Goal: Task Accomplishment & Management: Manage account settings

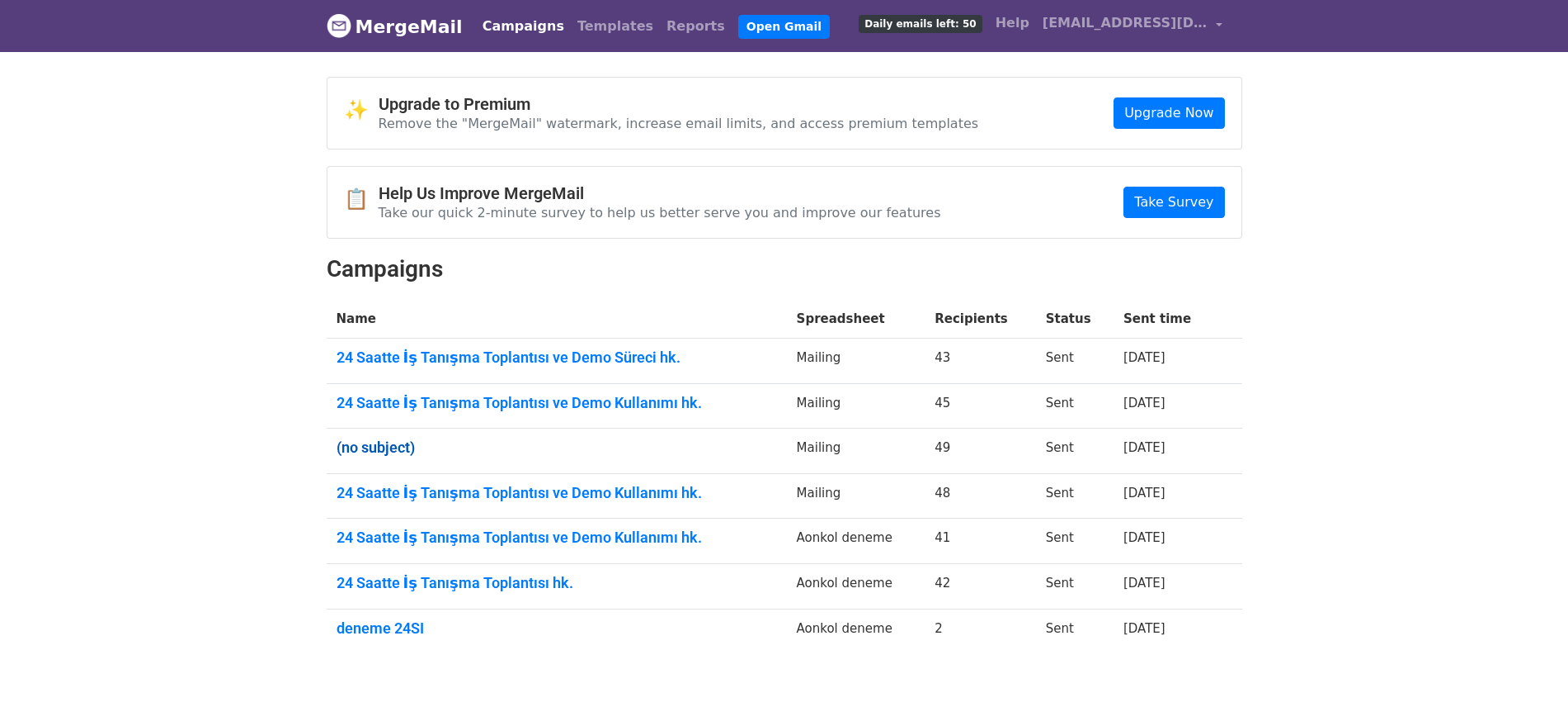
click at [410, 444] on link "(no subject)" at bounding box center [556, 447] width 440 height 19
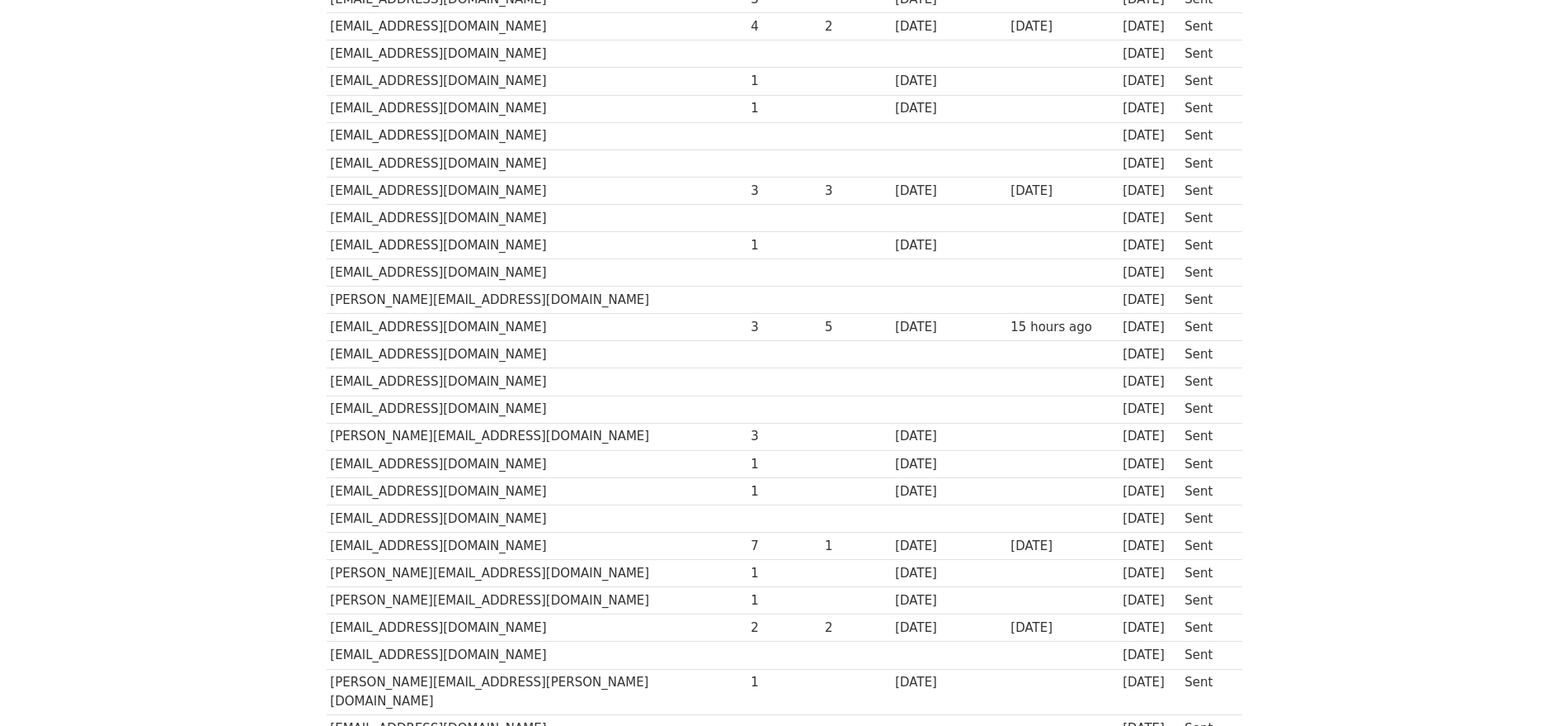
scroll to position [994, 0]
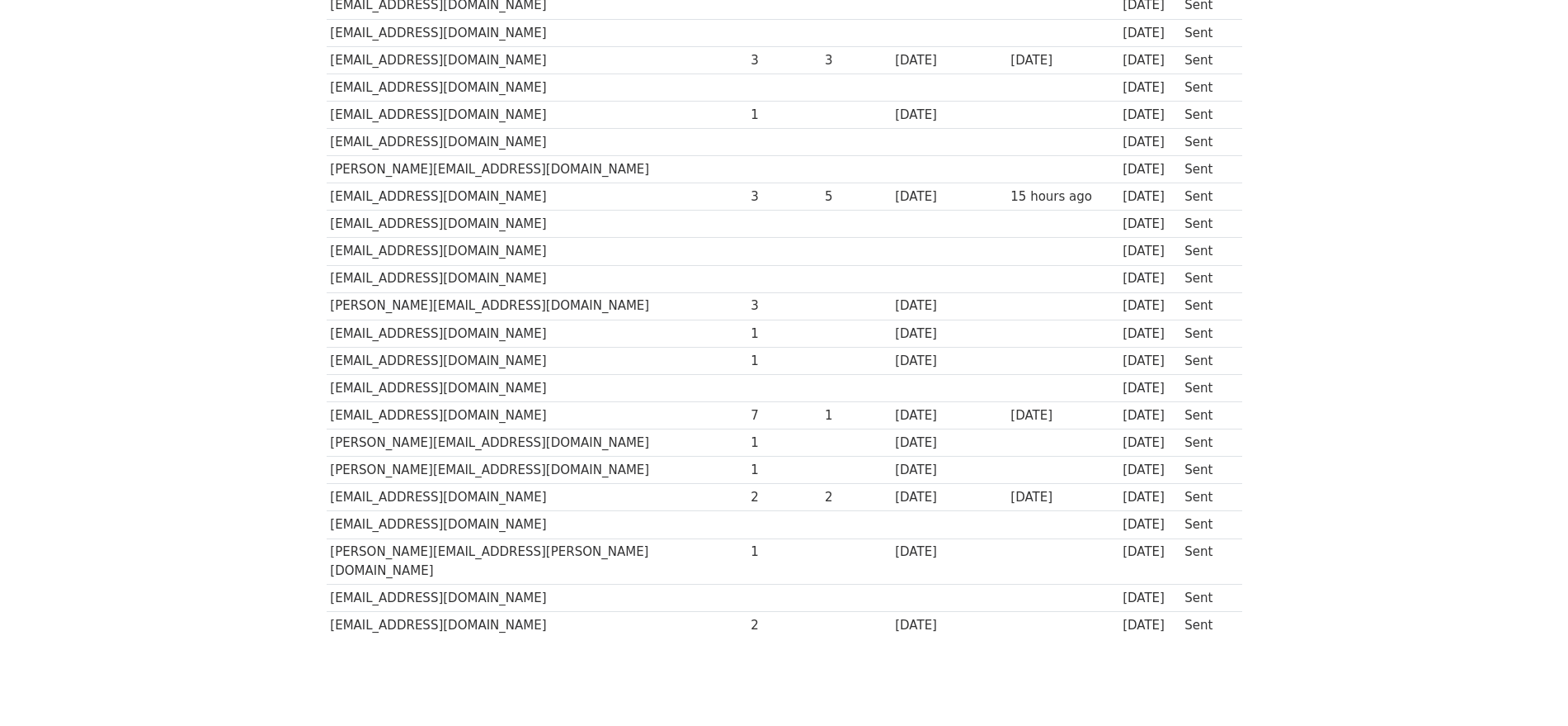
click at [420, 416] on td "[EMAIL_ADDRESS][DOMAIN_NAME]" at bounding box center [536, 416] width 421 height 27
click at [420, 416] on td "nur.donmez@nlslog.com" at bounding box center [536, 416] width 421 height 27
copy tr "nur.donmez@nlslog.com"
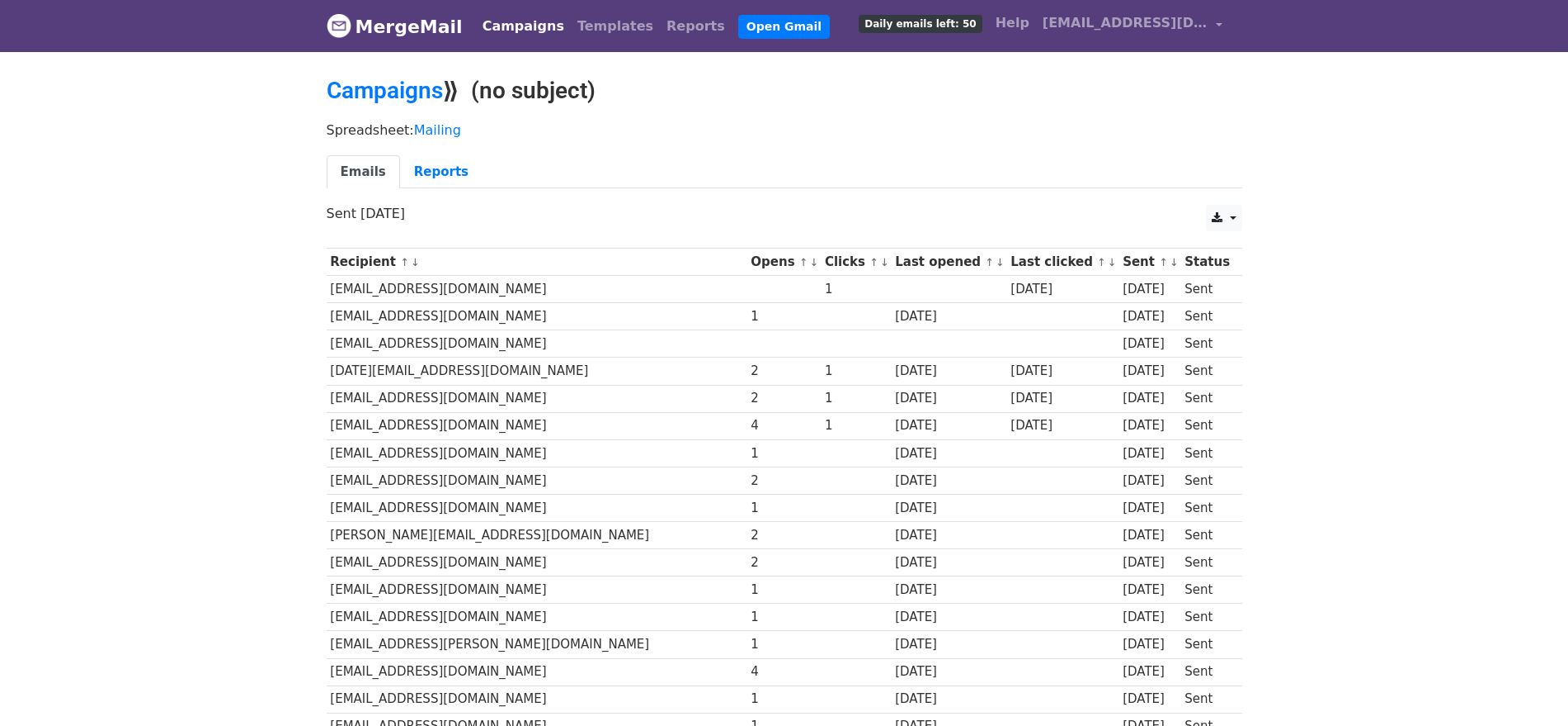
scroll to position [663, 0]
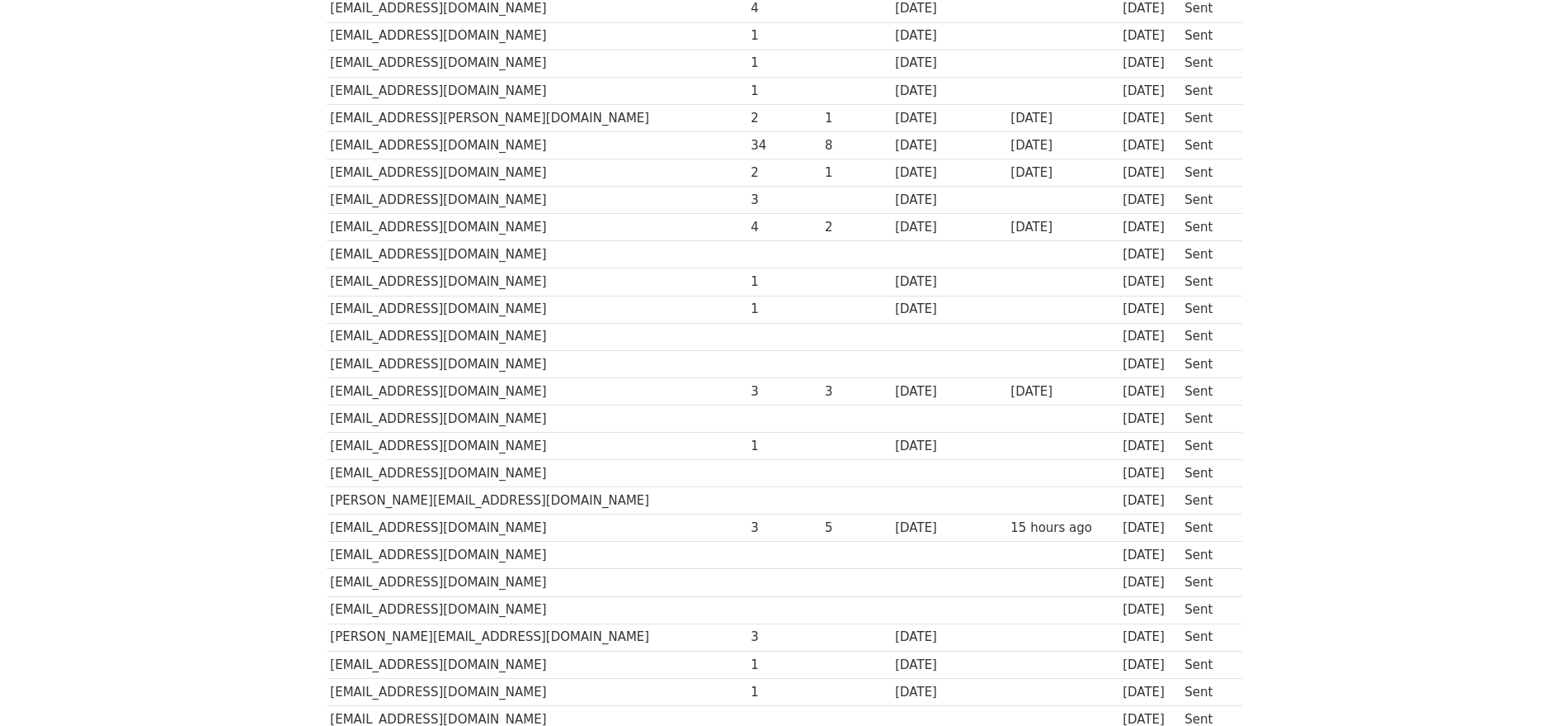
click at [369, 358] on td "arzu@artemis.com.tr" at bounding box center [536, 364] width 421 height 27
click at [369, 357] on td "arzu@artemis.com.tr" at bounding box center [536, 364] width 421 height 27
copy tr "arzu@artemis.com.tr"
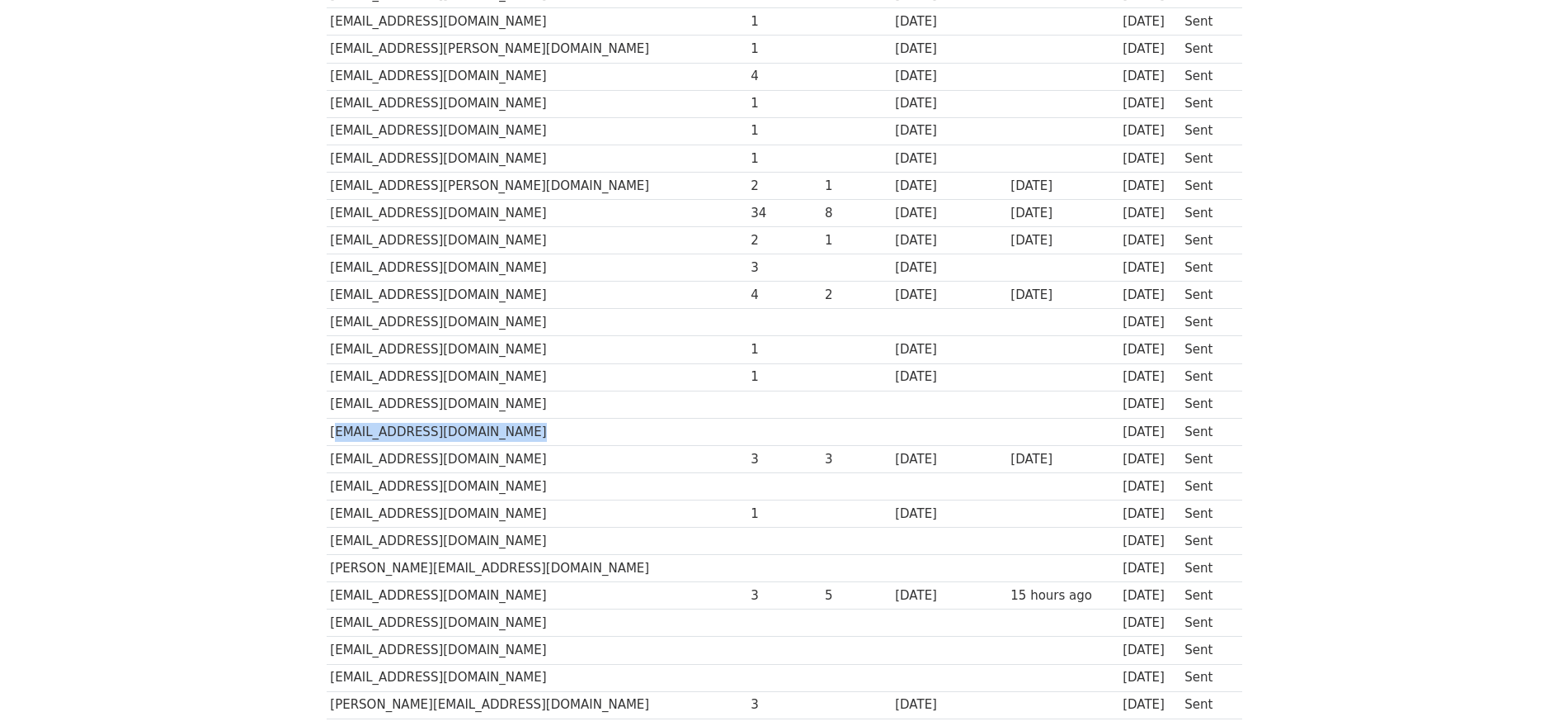
scroll to position [559, 0]
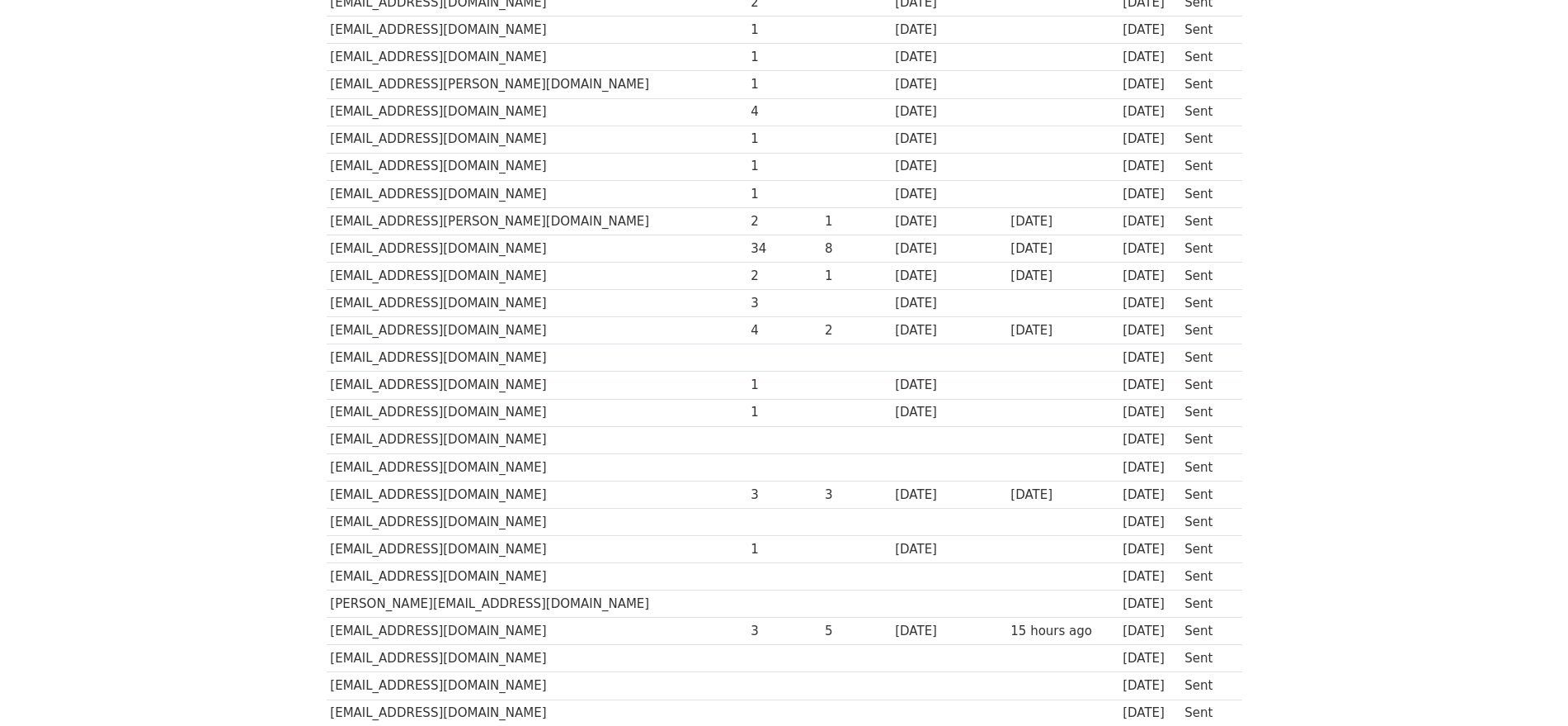
click at [264, 518] on body "MergeMail Campaigns Templates Reports Open Gmail Daily emails left: 50 Help abd…" at bounding box center [784, 296] width 1568 height 1711
click at [267, 576] on body "MergeMail Campaigns Templates Reports Open Gmail Daily emails left: 50 Help abd…" at bounding box center [784, 296] width 1568 height 1711
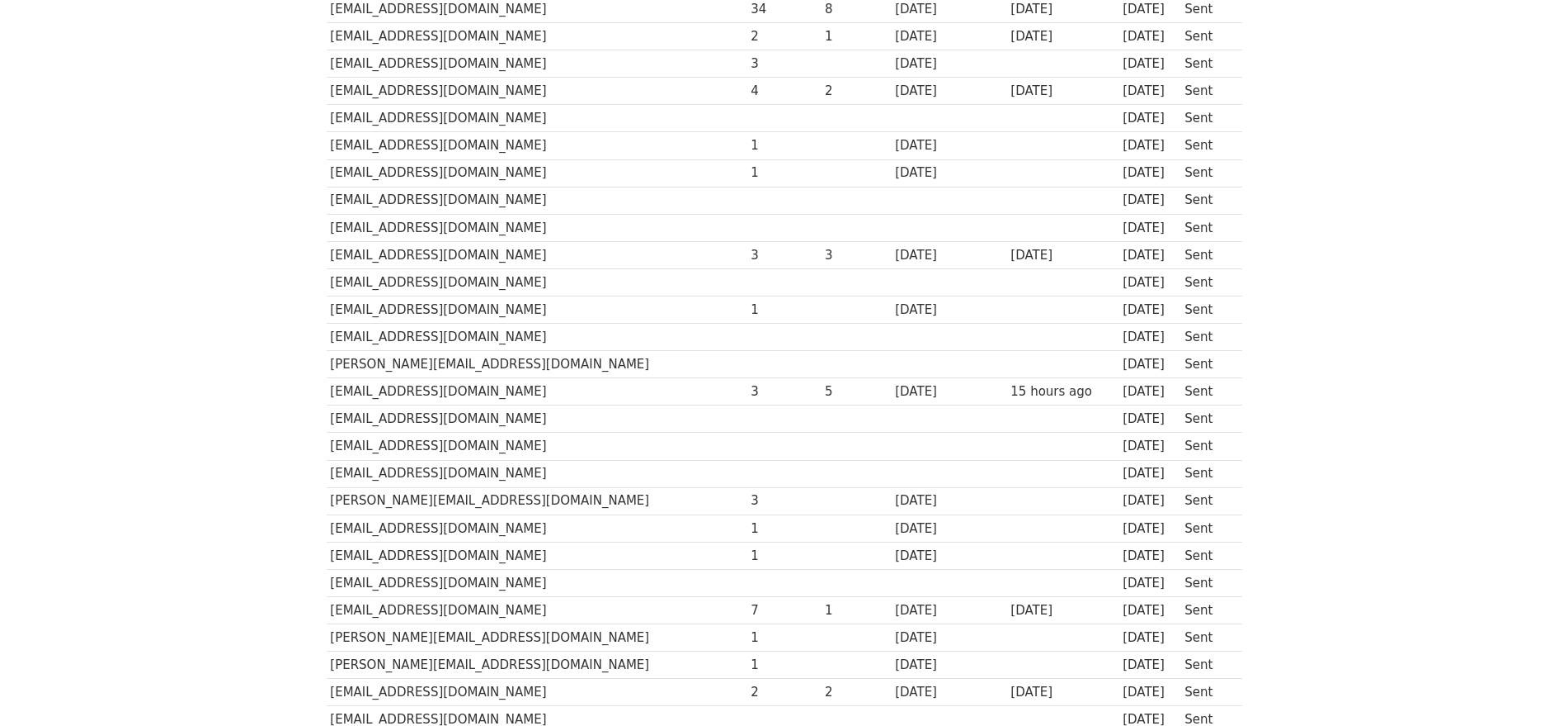
scroll to position [1034, 0]
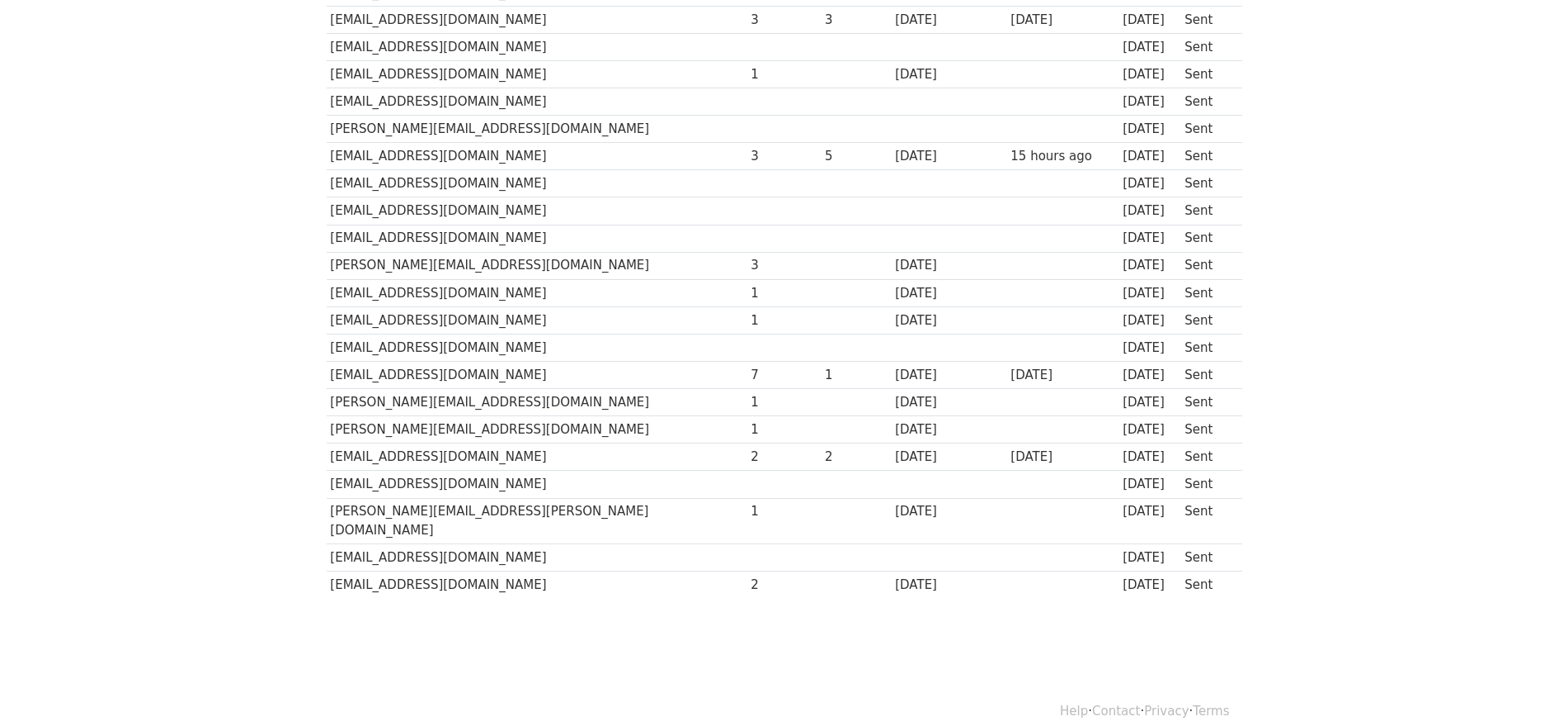
click at [391, 244] on td "sema.odabas@fibaretail.com.tr" at bounding box center [536, 238] width 421 height 27
copy tr "sema.odabas@fibaretail.com.tr"
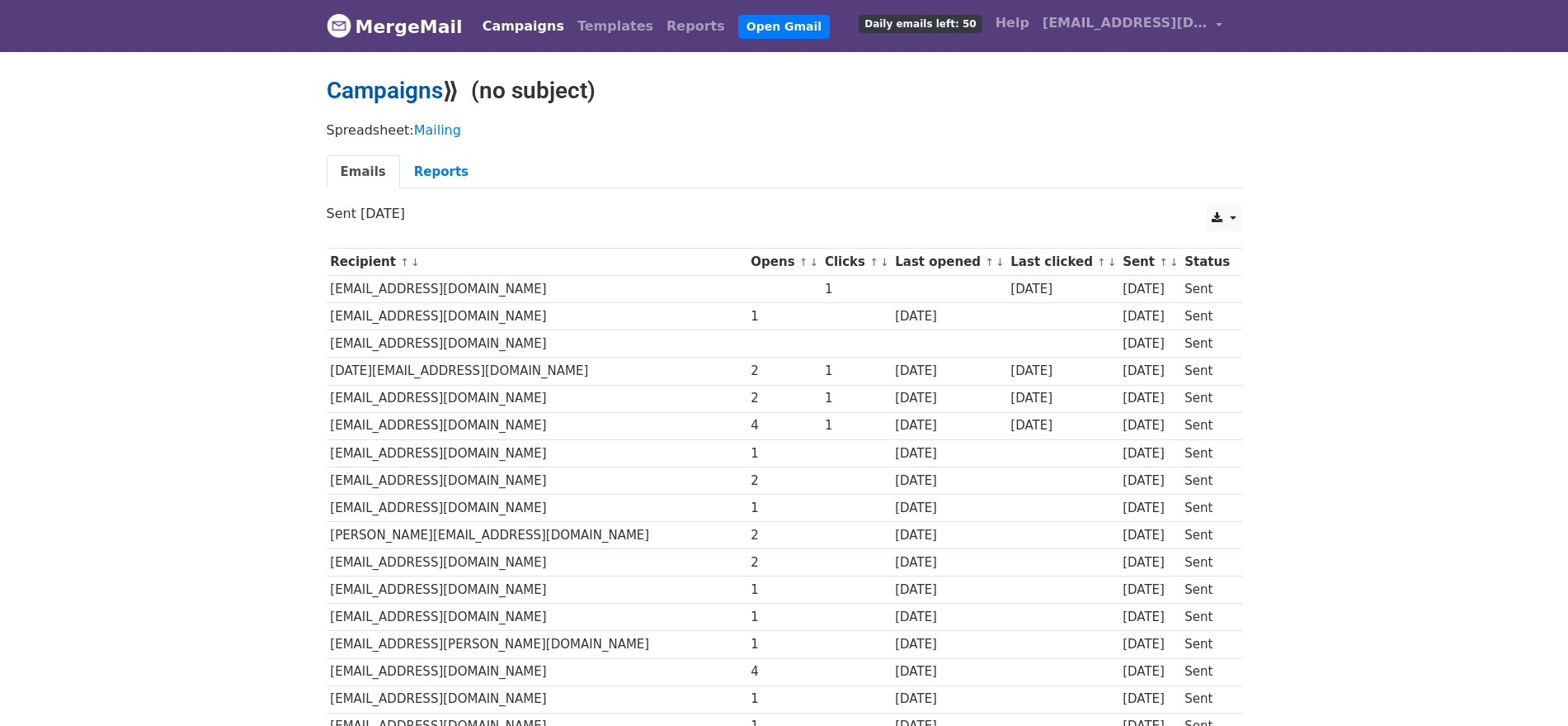
click at [370, 91] on link "Campaigns" at bounding box center [384, 90] width 117 height 27
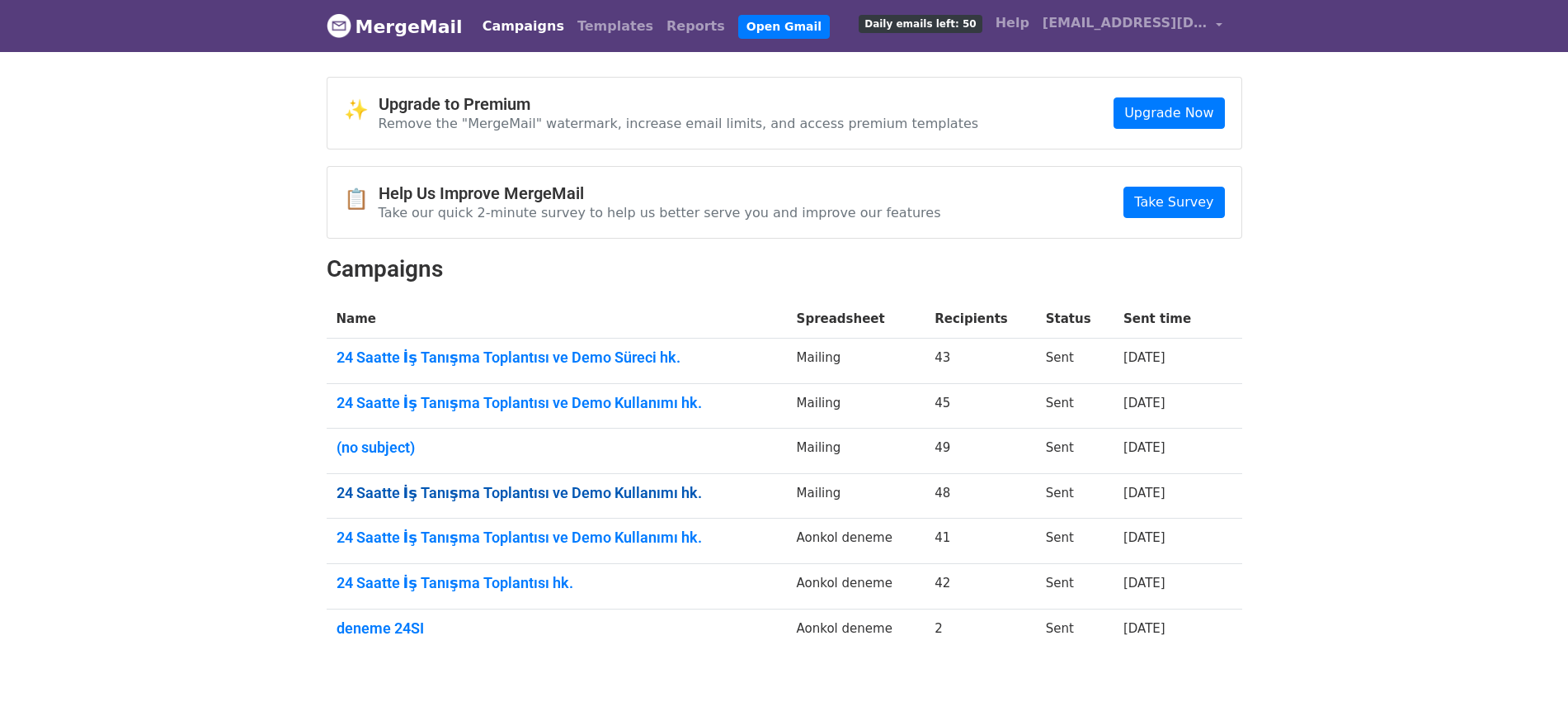
click at [562, 488] on link "24 Saatte İş Tanışma Toplantısı ve Demo Kullanımı hk." at bounding box center [556, 493] width 440 height 19
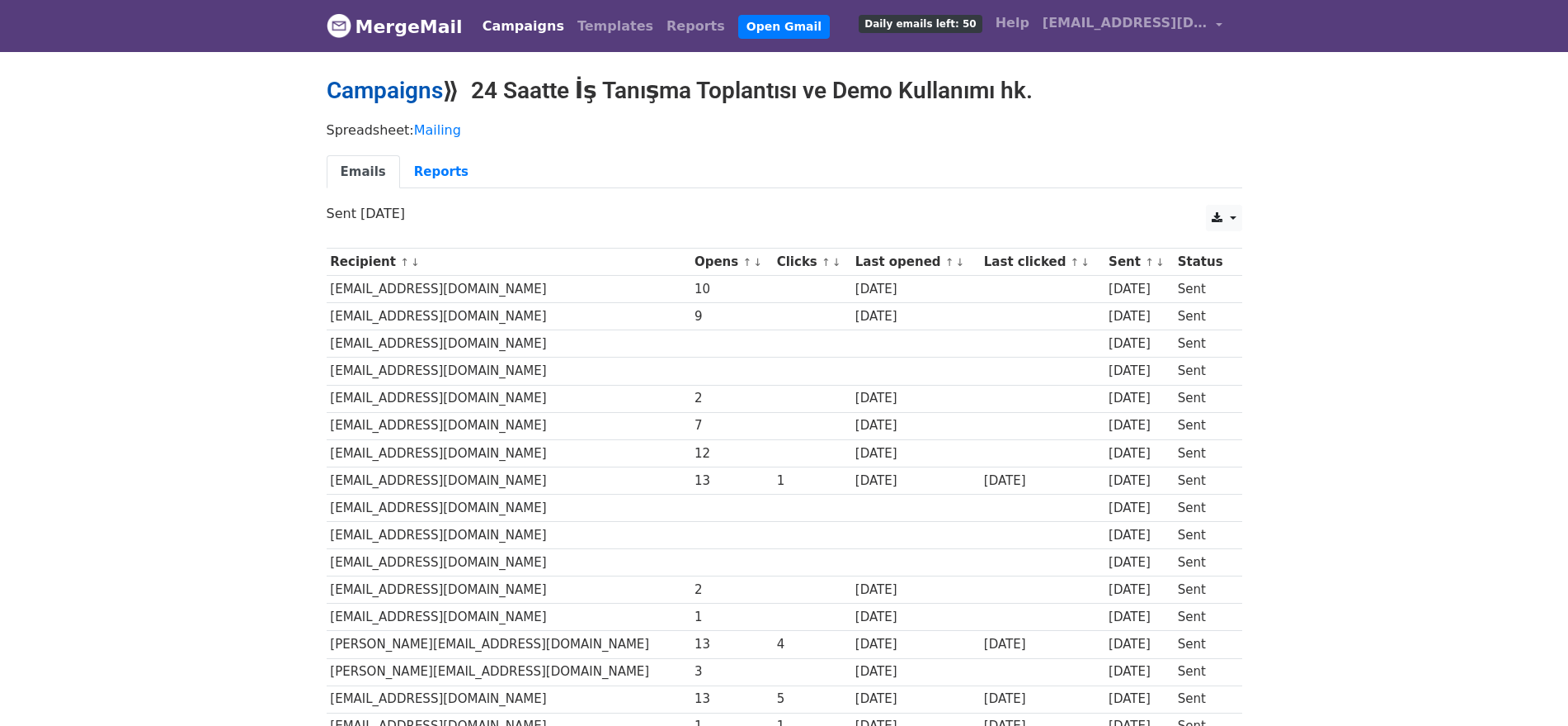
click at [389, 90] on link "Campaigns" at bounding box center [384, 90] width 117 height 27
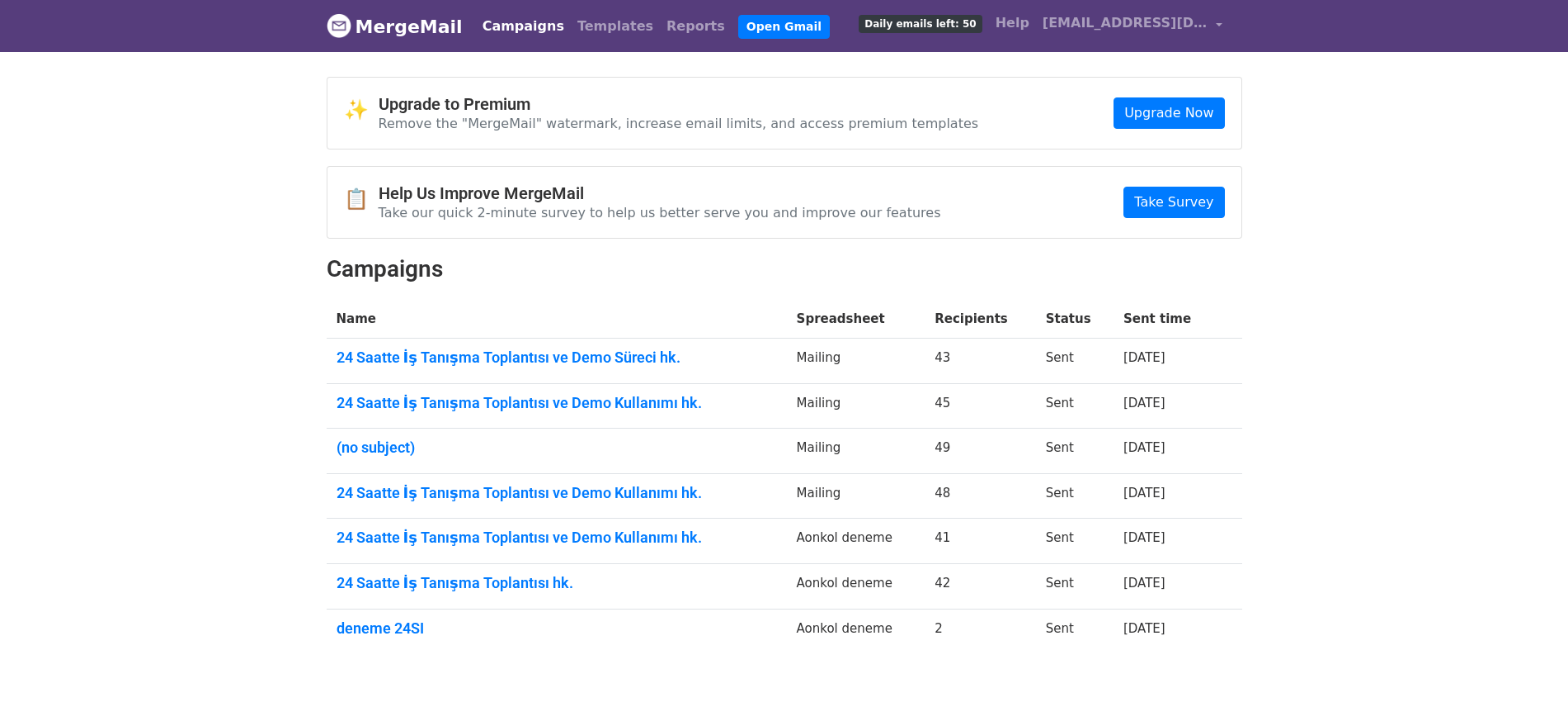
click at [462, 423] on td "24 Saatte İş Tanışma Toplantısı ve Demo Kullanımı hk." at bounding box center [556, 405] width 460 height 45
click at [457, 411] on td "24 Saatte İş Tanışma Toplantısı ve Demo Kullanımı hk." at bounding box center [556, 405] width 460 height 45
click at [453, 393] on link "24 Saatte İş Tanışma Toplantısı ve Demo Kullanımı hk." at bounding box center [556, 402] width 440 height 19
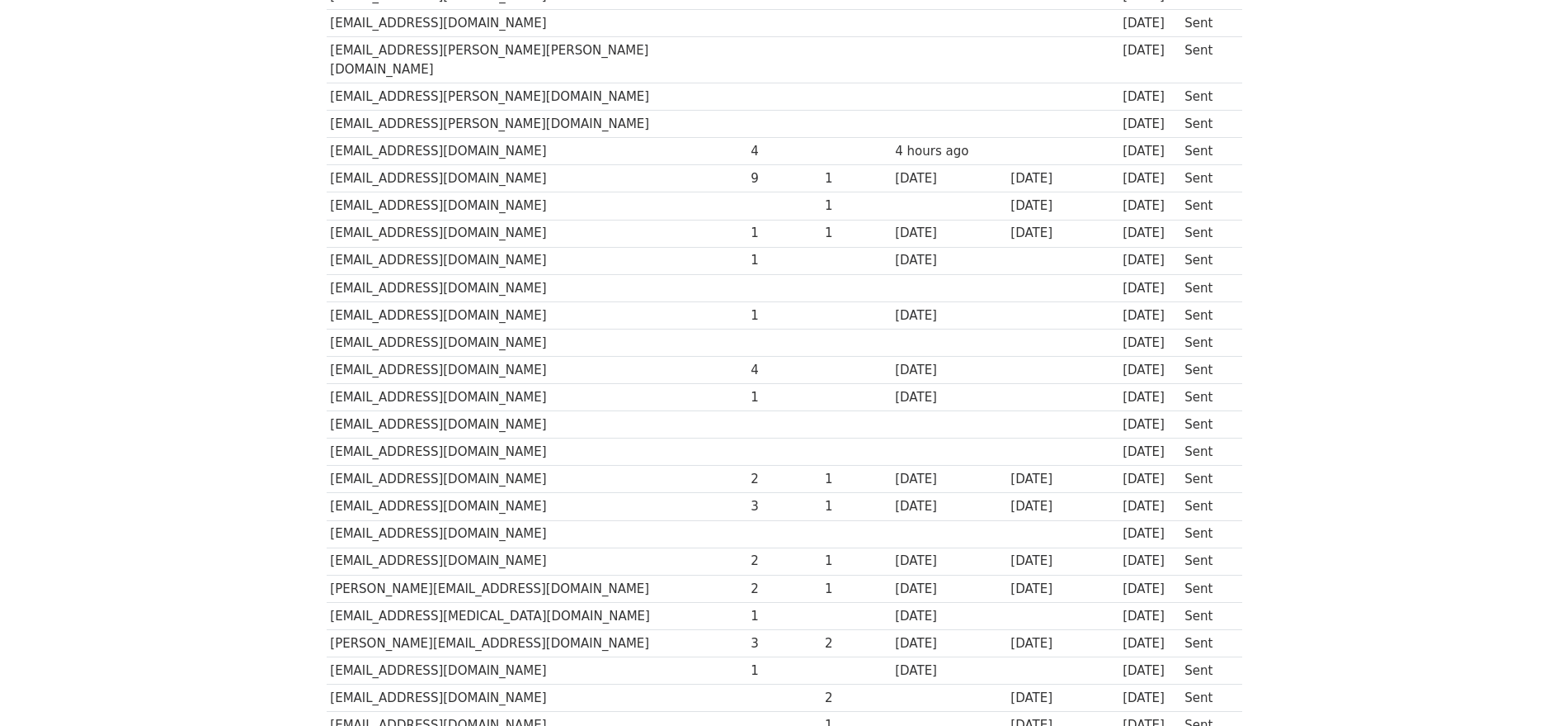
scroll to position [162, 0]
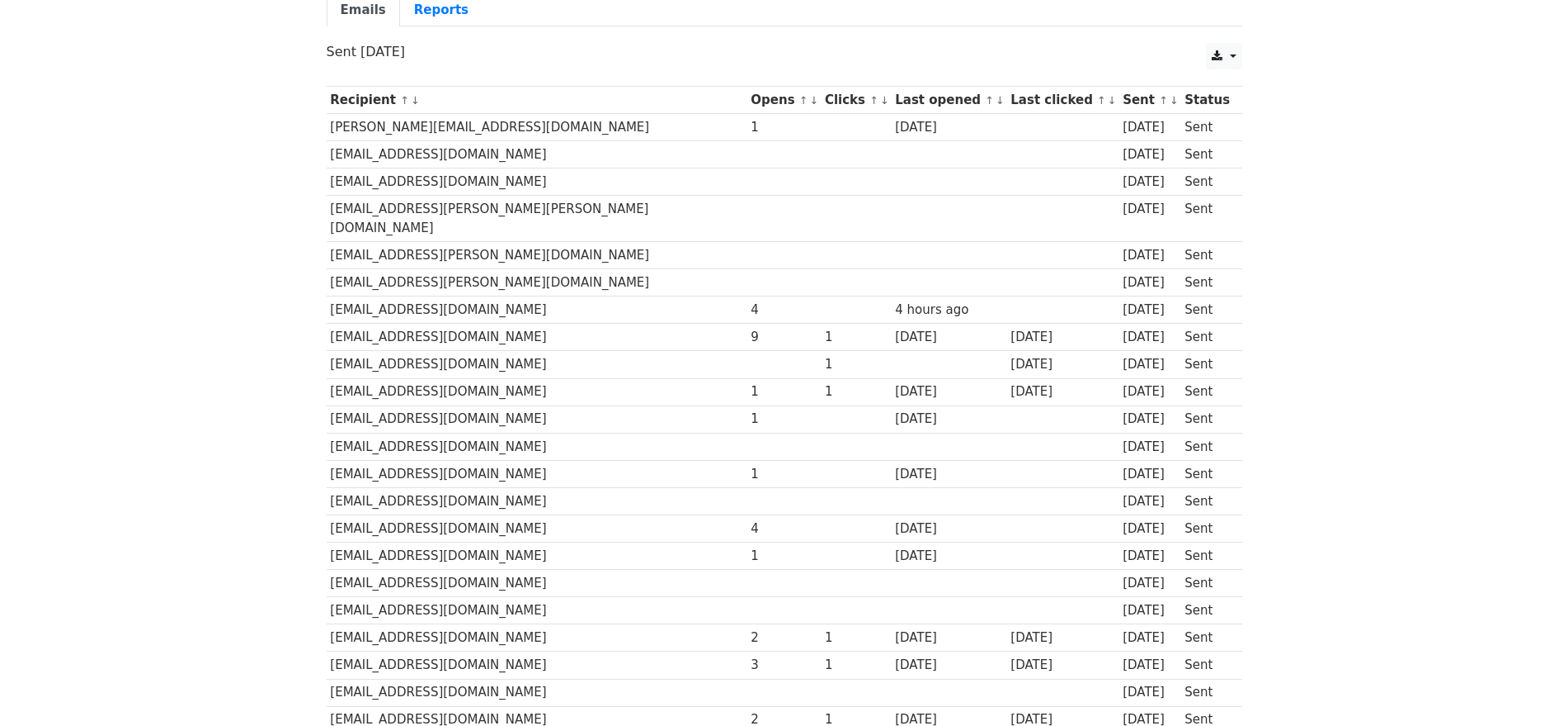
click at [427, 296] on td "[EMAIL_ADDRESS][DOMAIN_NAME]" at bounding box center [536, 310] width 421 height 27
copy tr "[EMAIL_ADDRESS][DOMAIN_NAME]"
click at [268, 372] on body "MergeMail Campaigns Templates Reports Open Gmail Daily emails left: 50 Help abd…" at bounding box center [784, 639] width 1568 height 1602
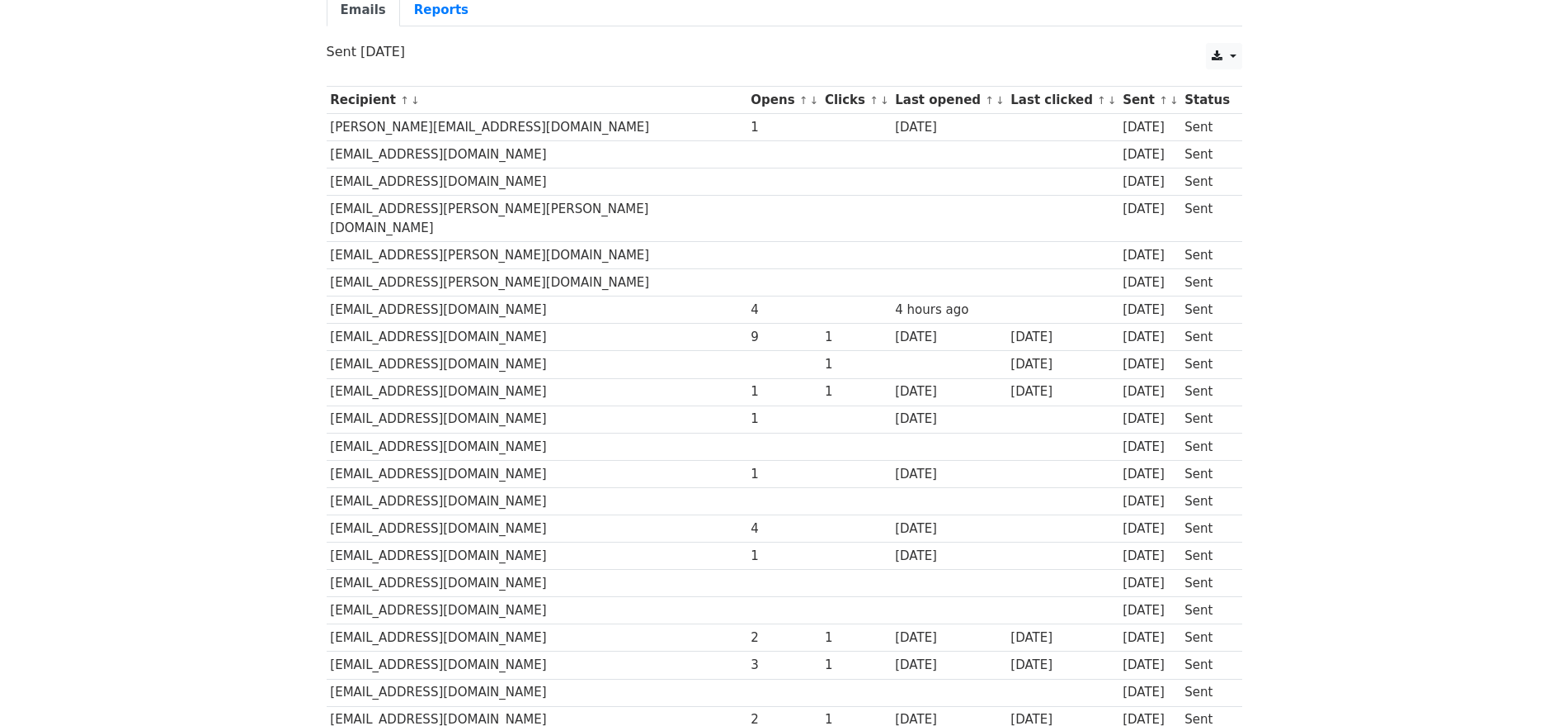
click at [439, 296] on td "aylauysal@fmsgeneral.com" at bounding box center [536, 310] width 421 height 27
click at [439, 296] on td "[EMAIL_ADDRESS][DOMAIN_NAME]" at bounding box center [536, 310] width 421 height 27
click at [475, 324] on td "hakan.subasi@arikanliholding.com" at bounding box center [536, 337] width 421 height 27
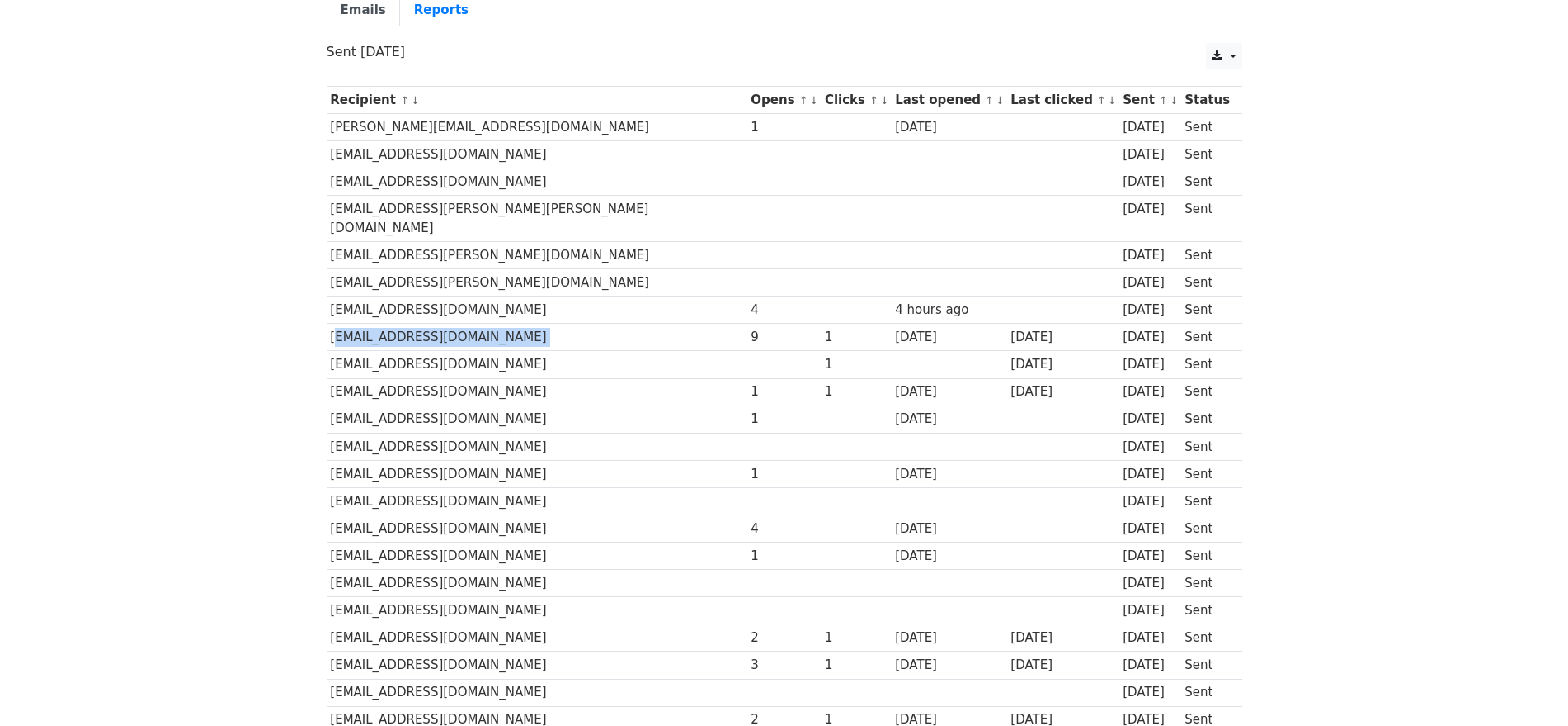
click at [475, 324] on td "hakan.subasi@arikanliholding.com" at bounding box center [536, 337] width 421 height 27
copy tr "hakan.subasi@arikanliholding.com"
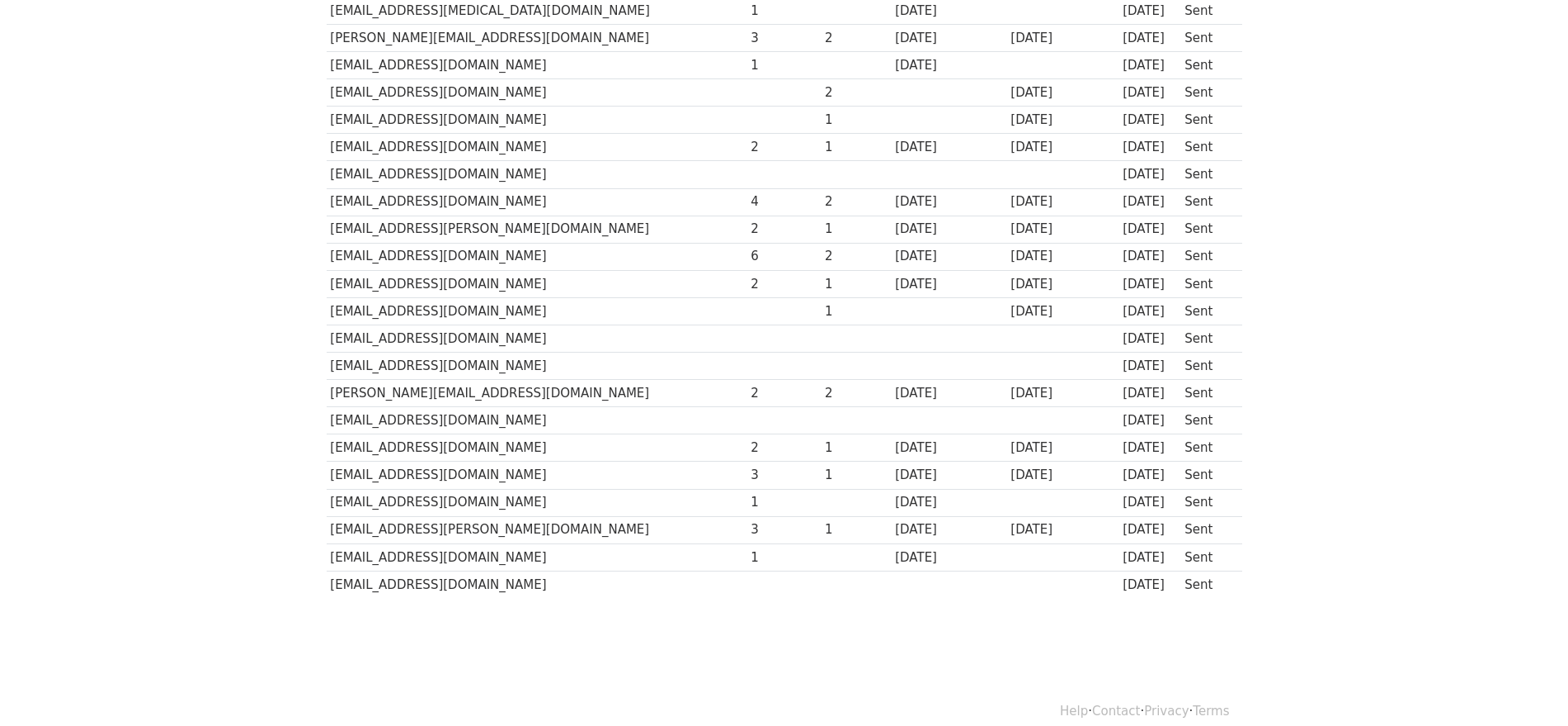
scroll to position [117, 0]
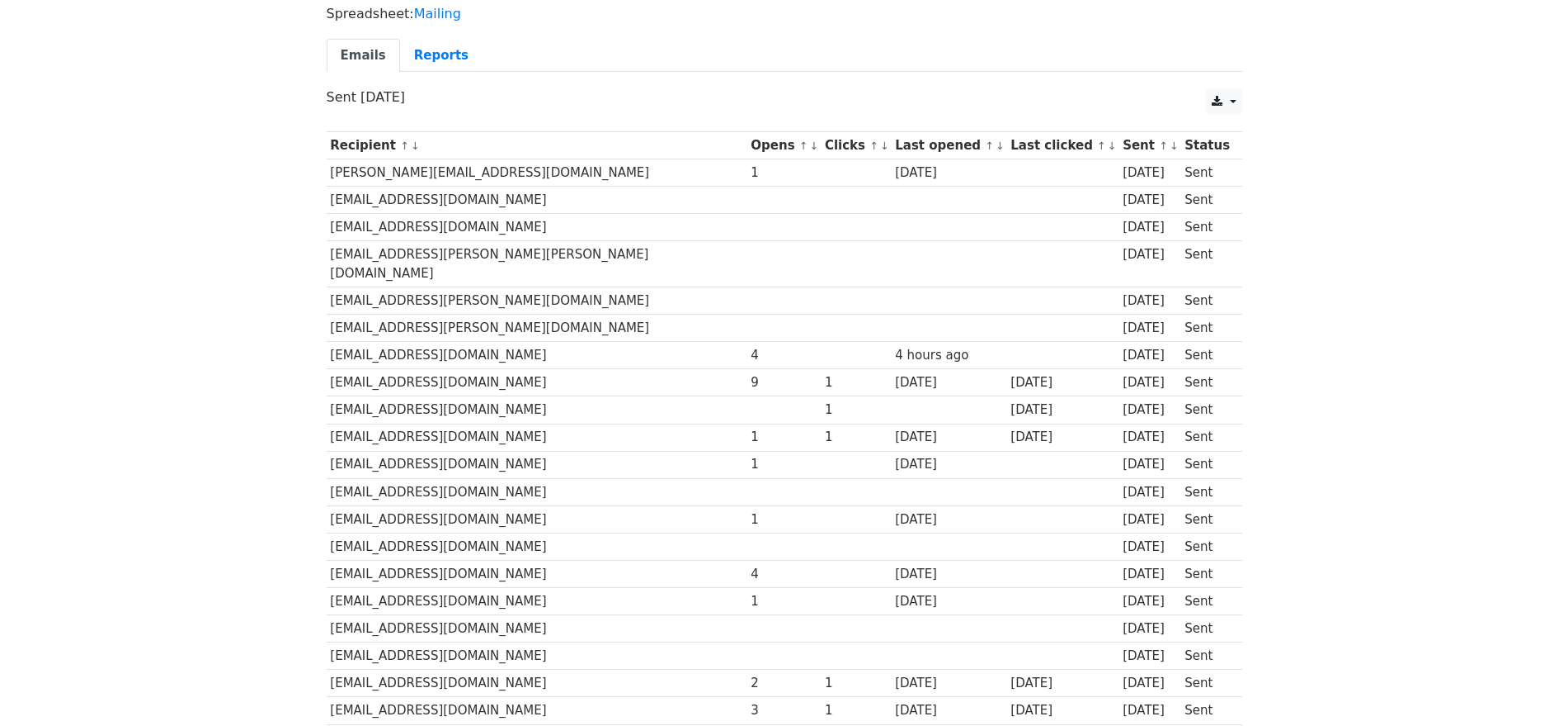
click at [1365, 273] on body "MergeMail Campaigns Templates Reports Open Gmail Daily emails left: 50 Help abd…" at bounding box center [784, 684] width 1568 height 1602
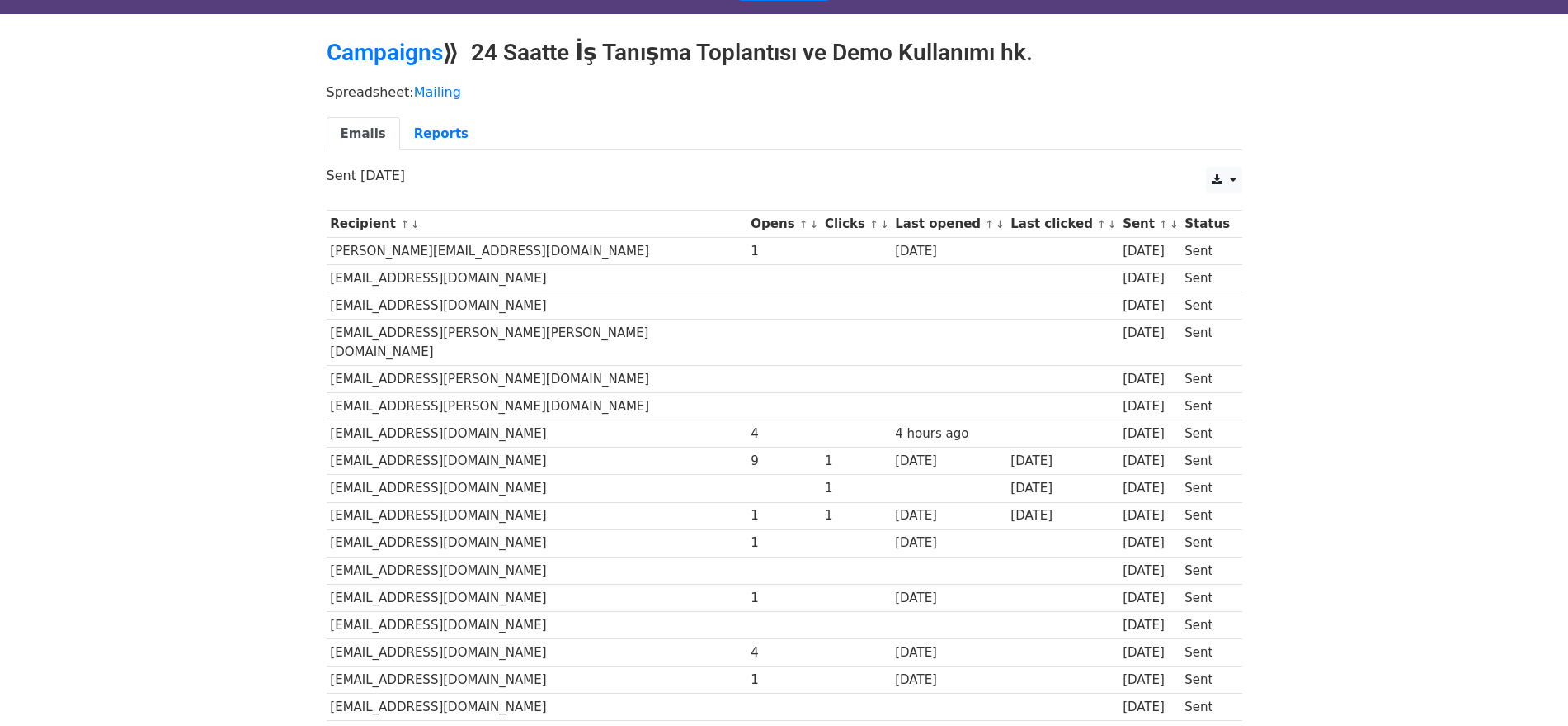
scroll to position [0, 0]
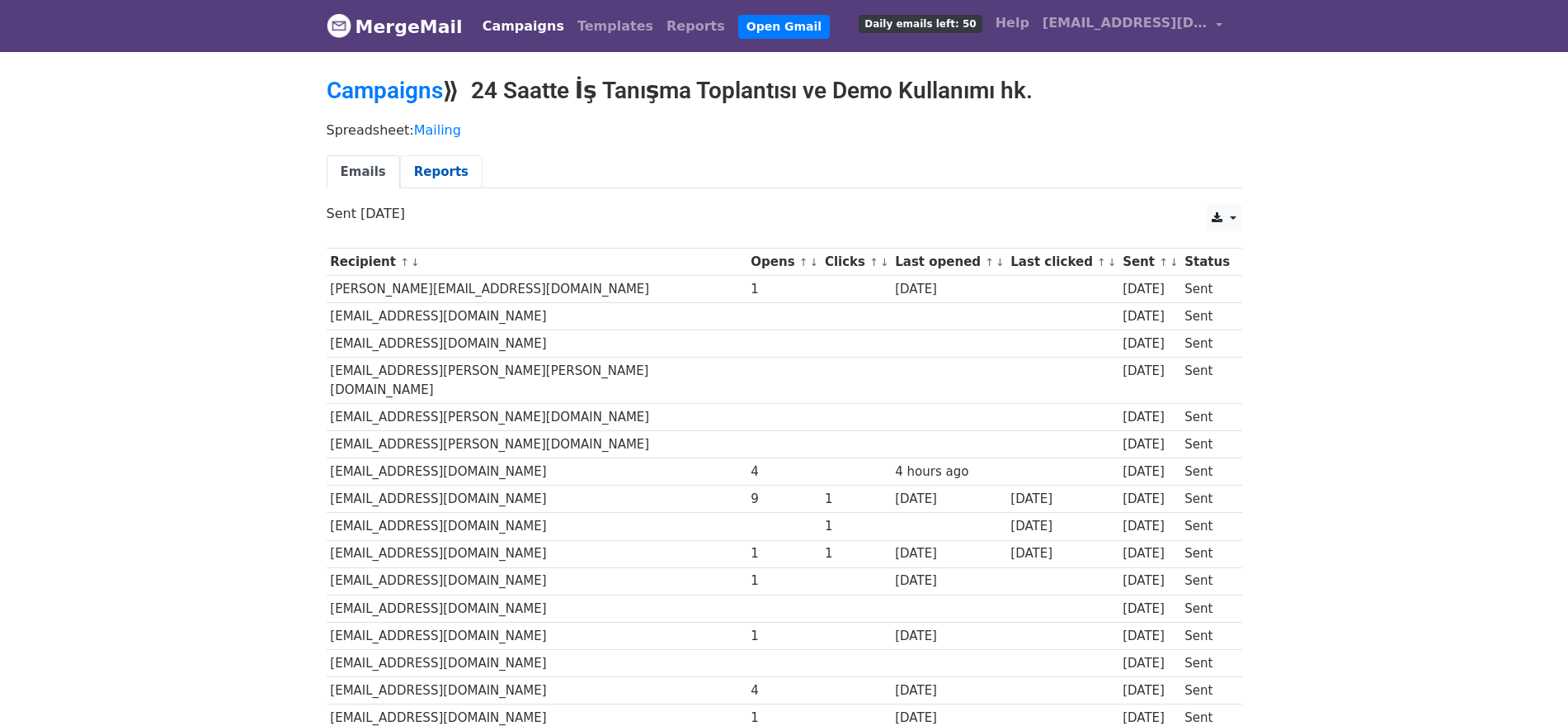
click at [450, 166] on link "Reports" at bounding box center [441, 172] width 82 height 33
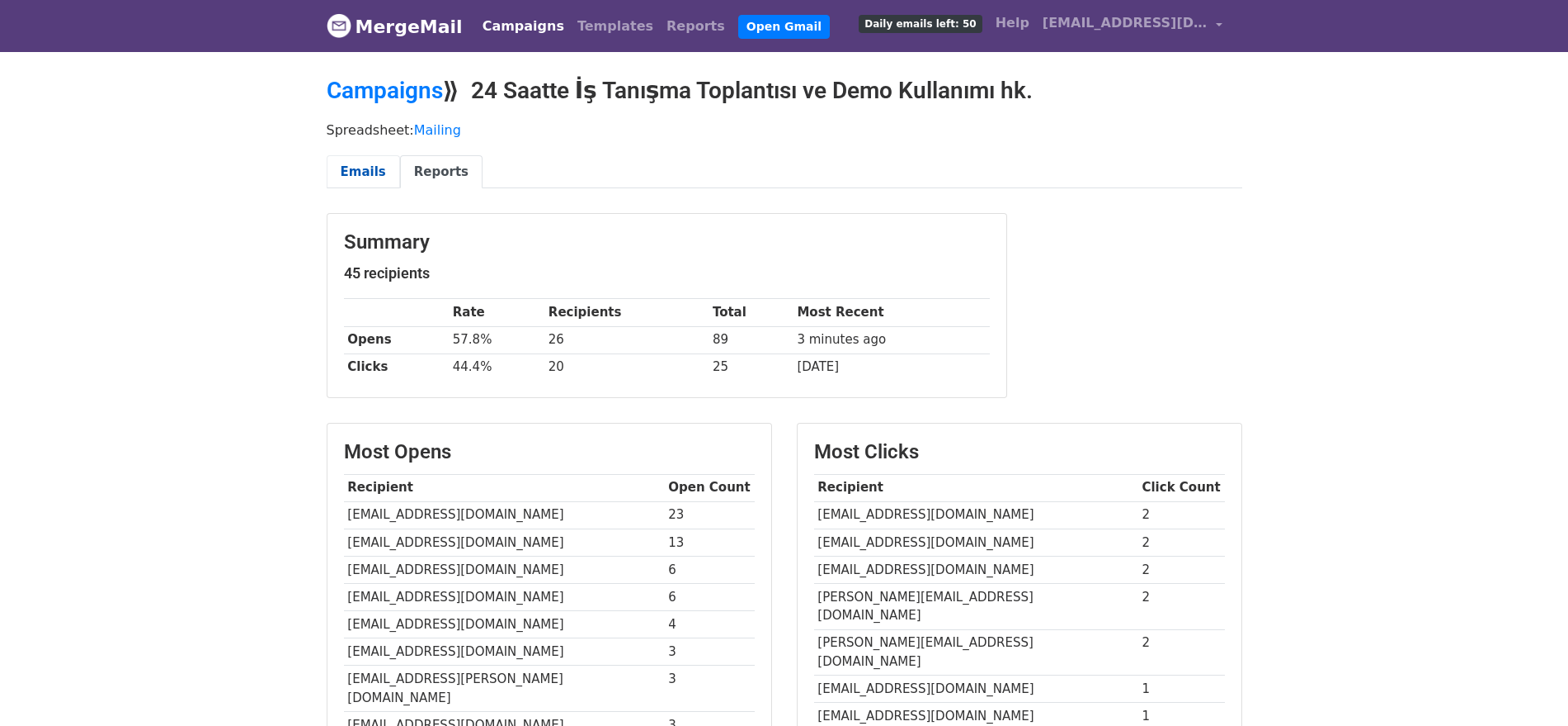
click at [343, 178] on link "Emails" at bounding box center [363, 172] width 74 height 33
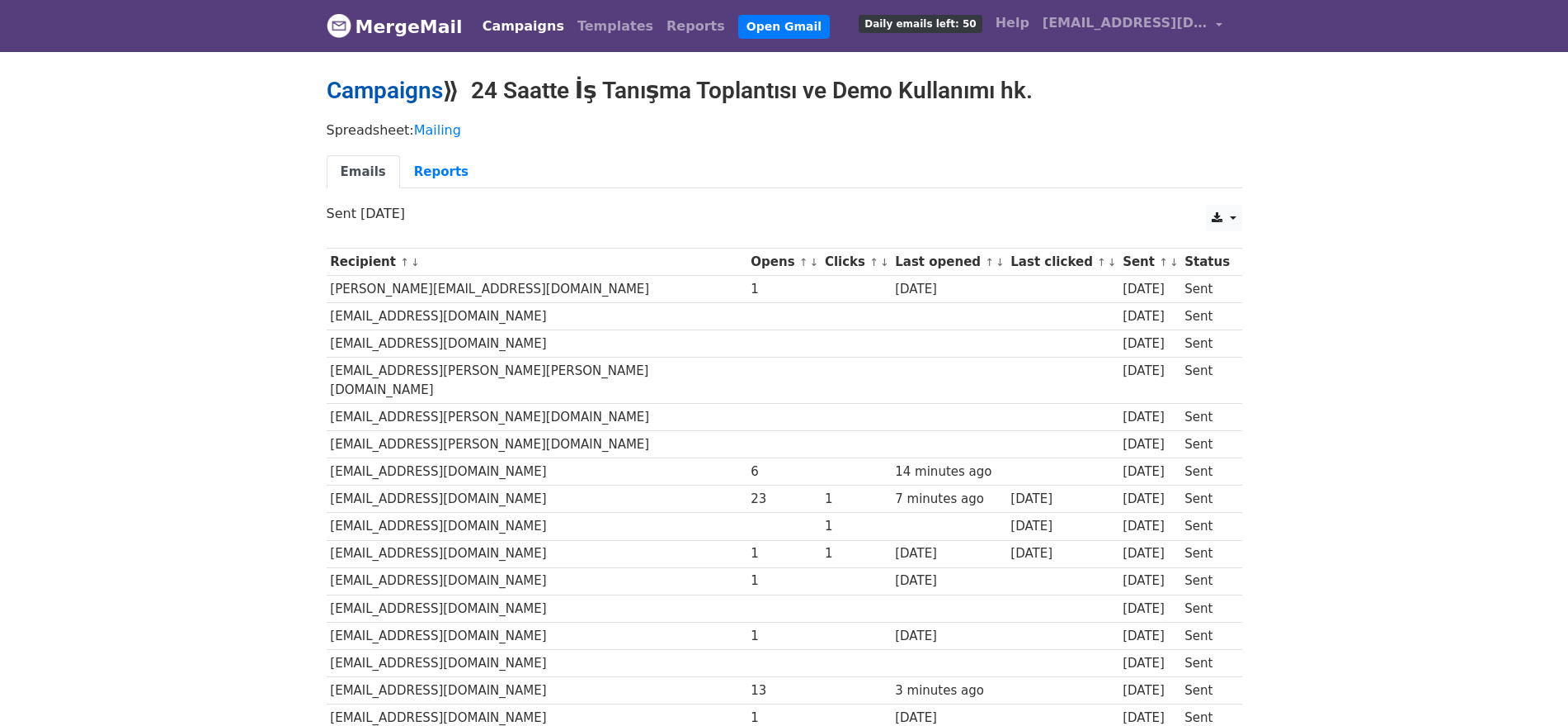
click link "Campaigns"
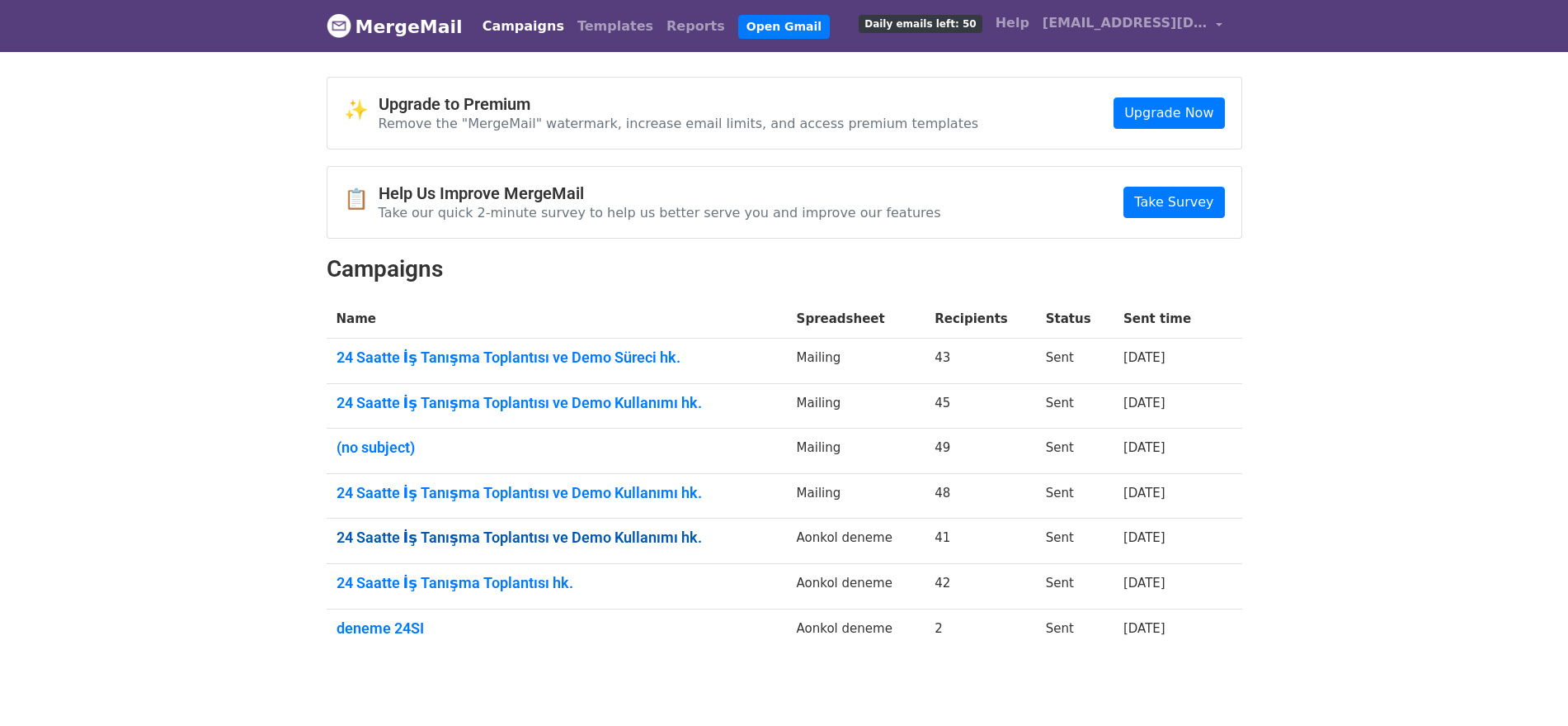
click at [510, 534] on link "24 Saatte İş Tanışma Toplantısı ve Demo Kullanımı hk." at bounding box center [556, 537] width 440 height 19
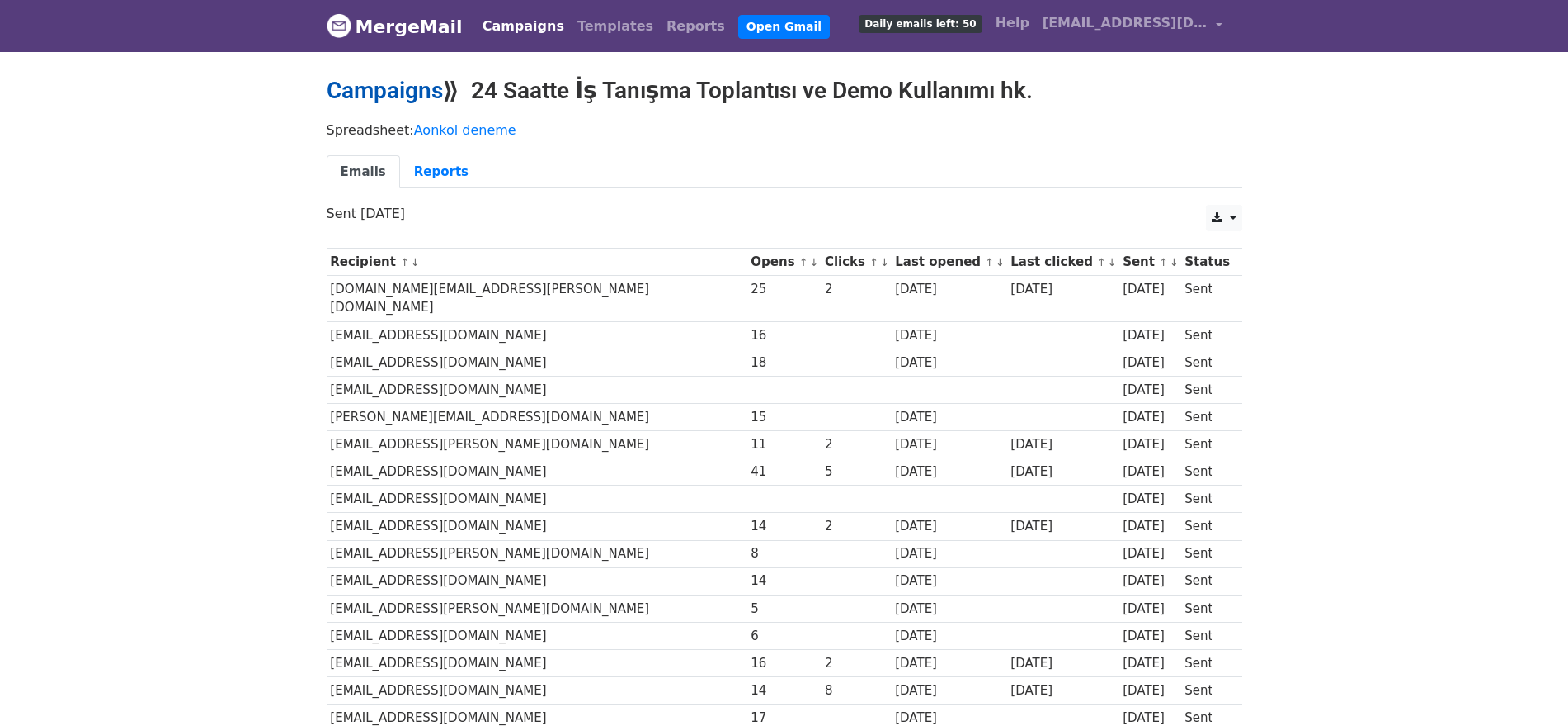
click at [428, 88] on link "Campaigns" at bounding box center [384, 90] width 117 height 27
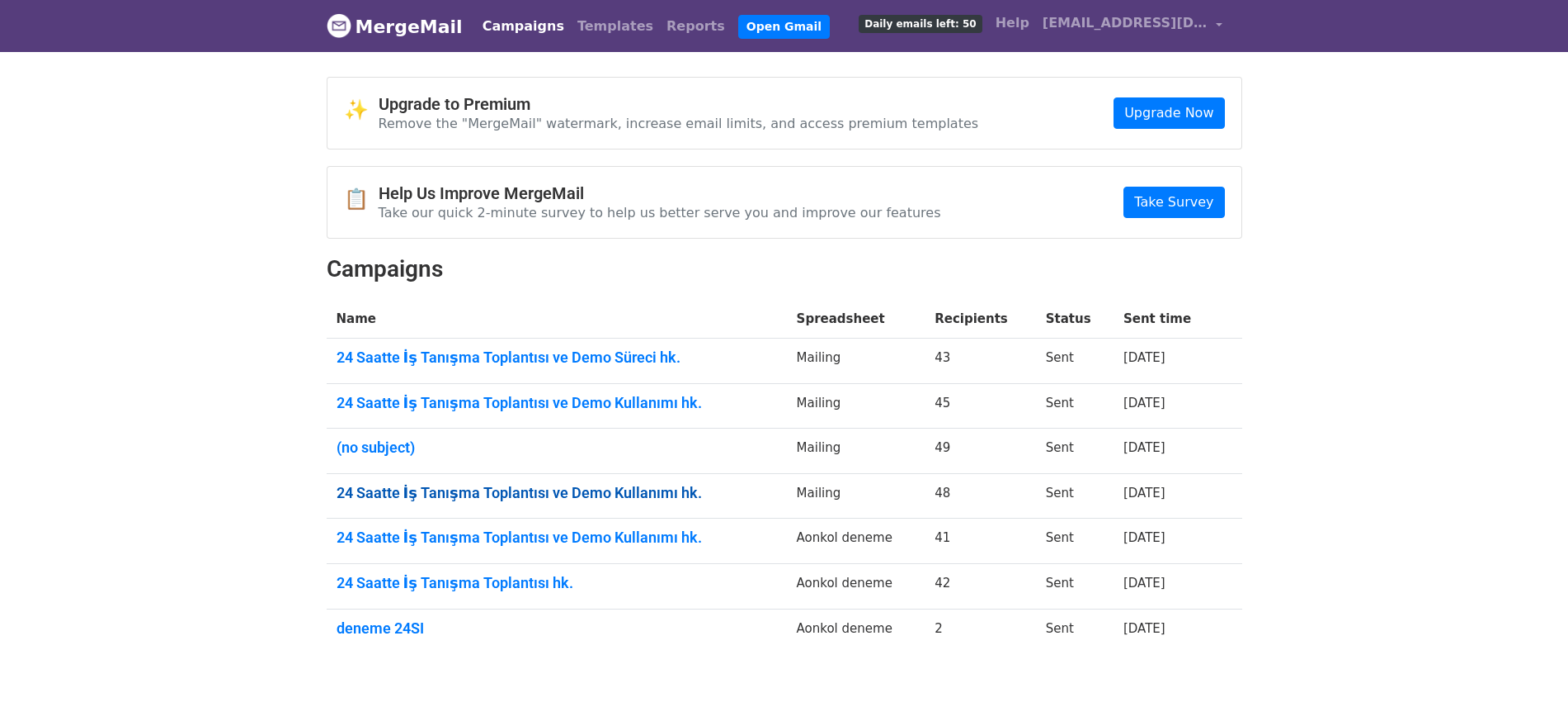
click at [531, 484] on link "24 Saatte İş Tanışma Toplantısı ve Demo Kullanımı hk." at bounding box center [556, 493] width 440 height 19
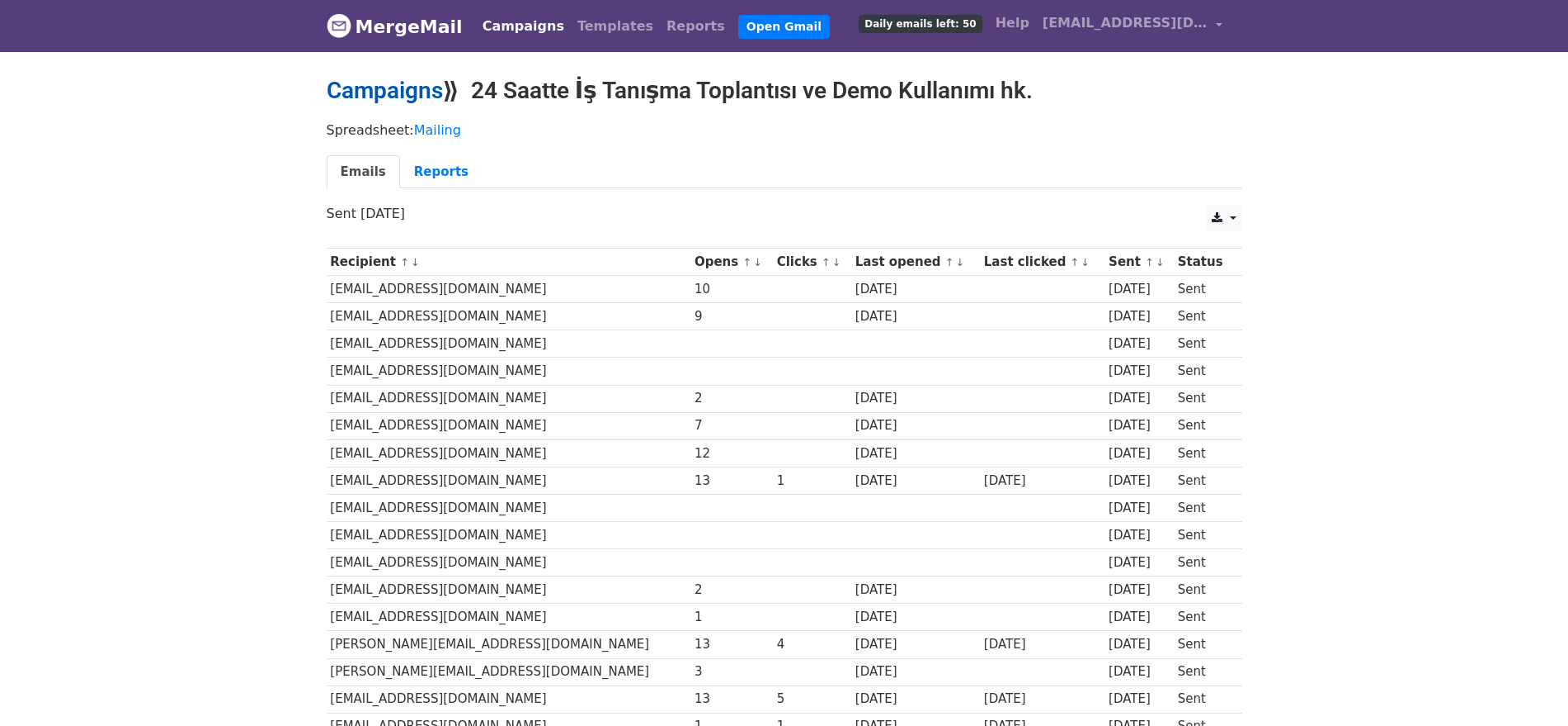
click link "Campaigns"
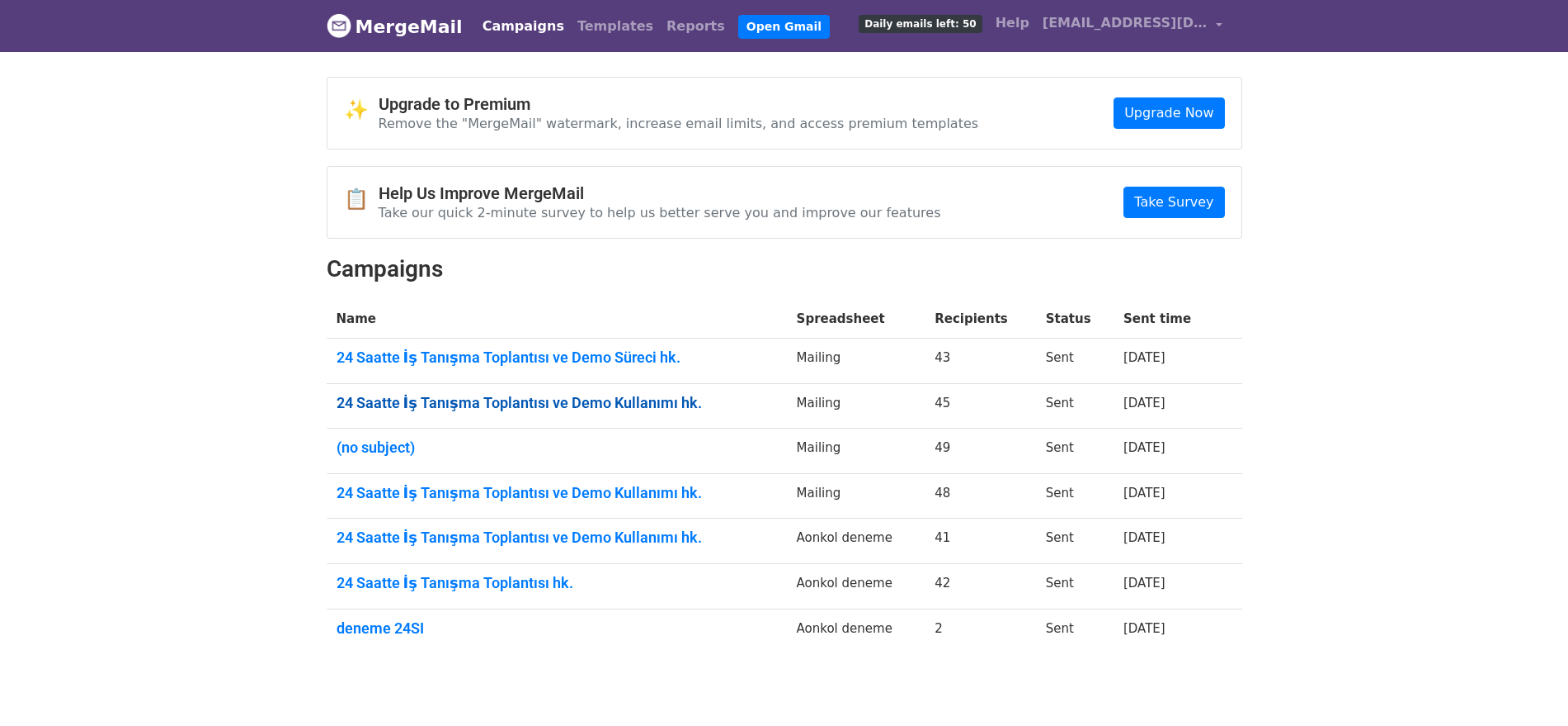
click at [529, 399] on link "24 Saatte İş Tanışma Toplantısı ve Demo Kullanımı hk." at bounding box center [556, 402] width 440 height 19
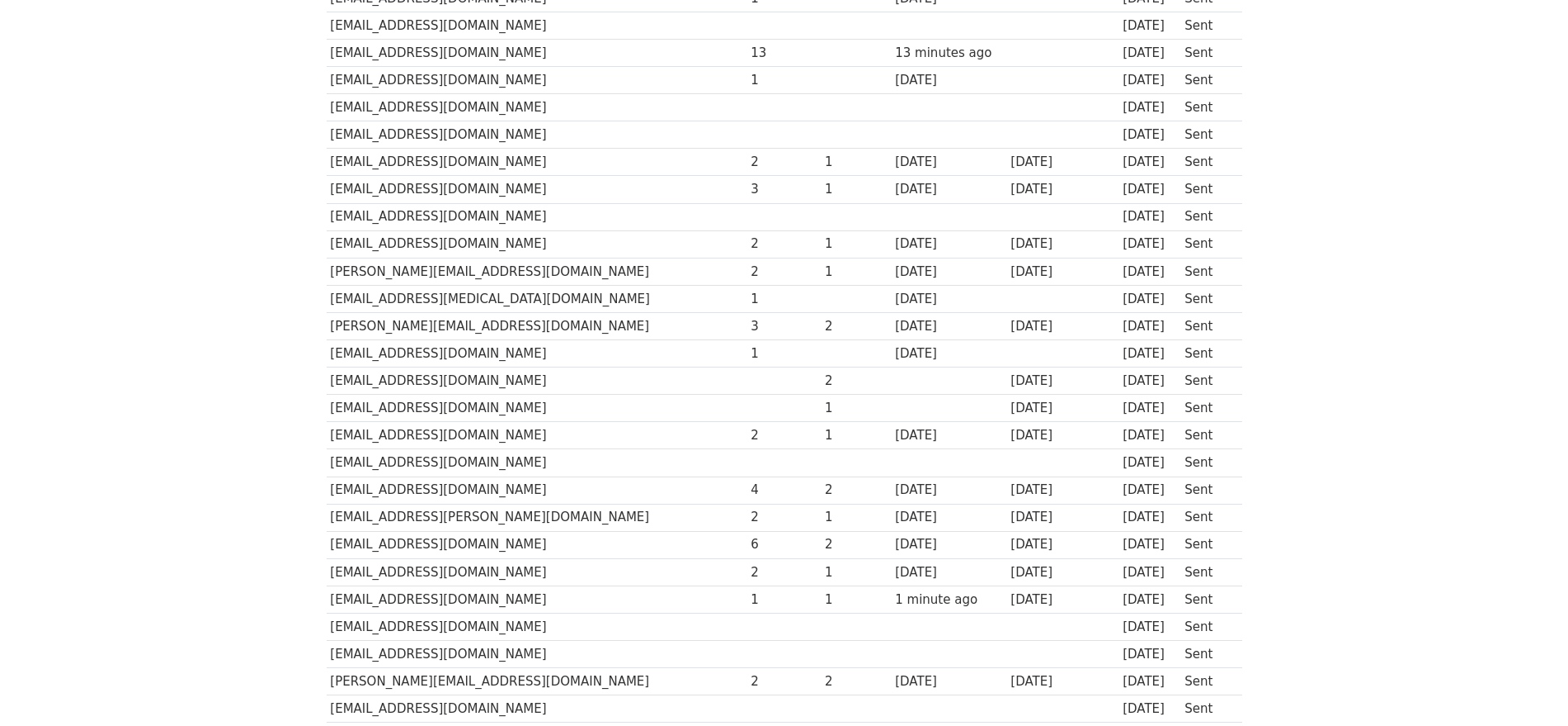
scroll to position [648, 0]
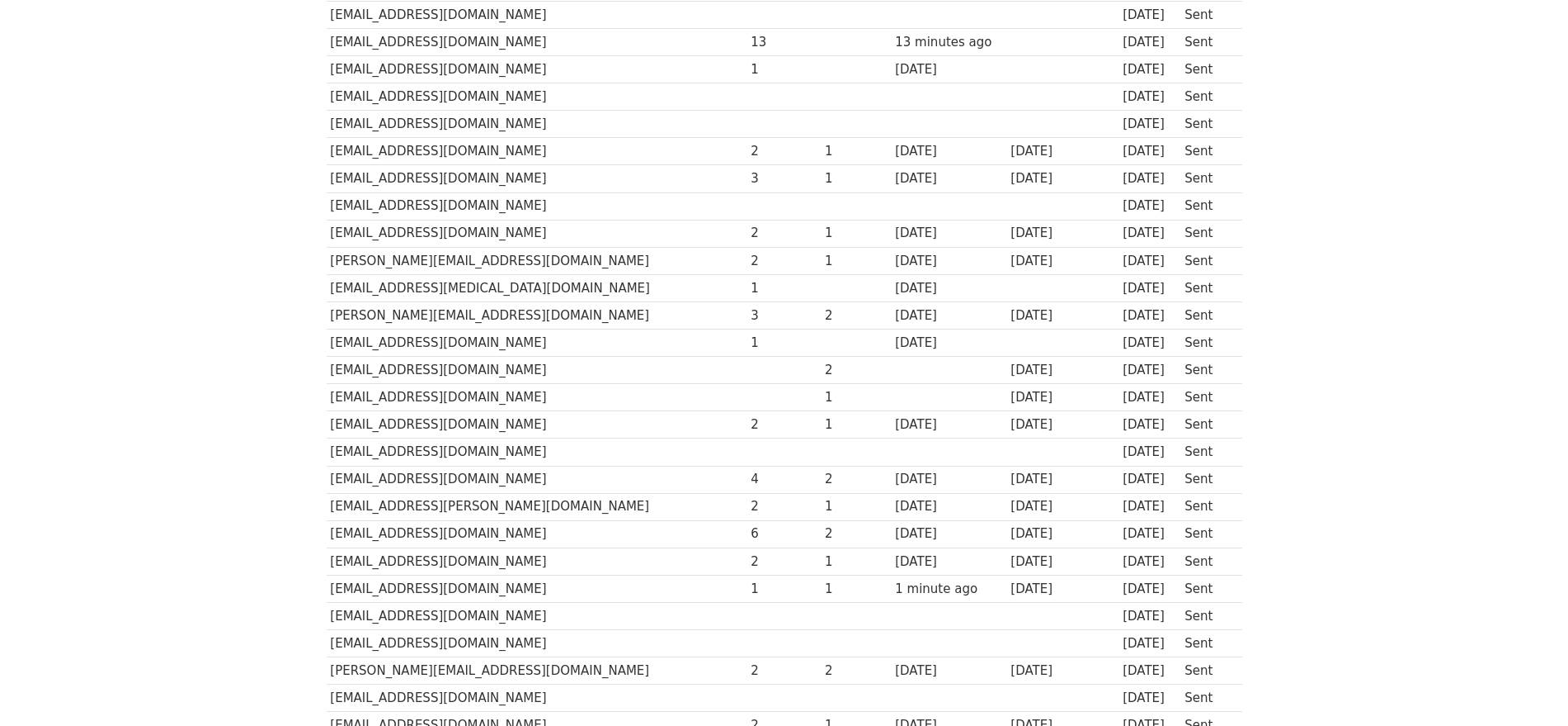
click at [440, 466] on td "[EMAIL_ADDRESS][DOMAIN_NAME]" at bounding box center [536, 480] width 421 height 27
click at [440, 466] on td "fatma.karakus@aydinli.com.tr" at bounding box center [536, 480] width 421 height 27
copy tr "fatma.karakus@aydinli.com.tr"
click at [206, 432] on body "MergeMail Campaigns Templates Reports Open Gmail Daily emails left: 50 Help abd…" at bounding box center [784, 153] width 1568 height 1602
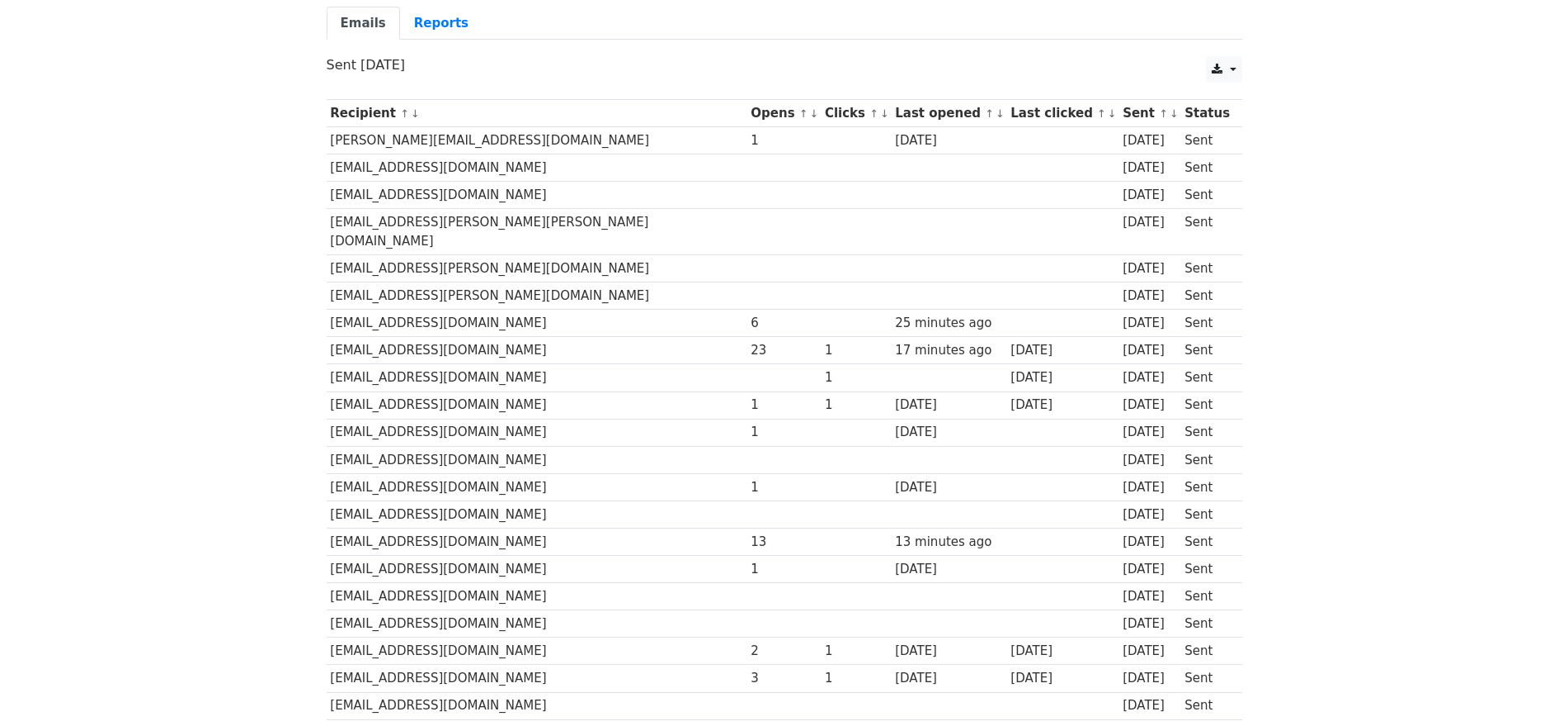
scroll to position [0, 0]
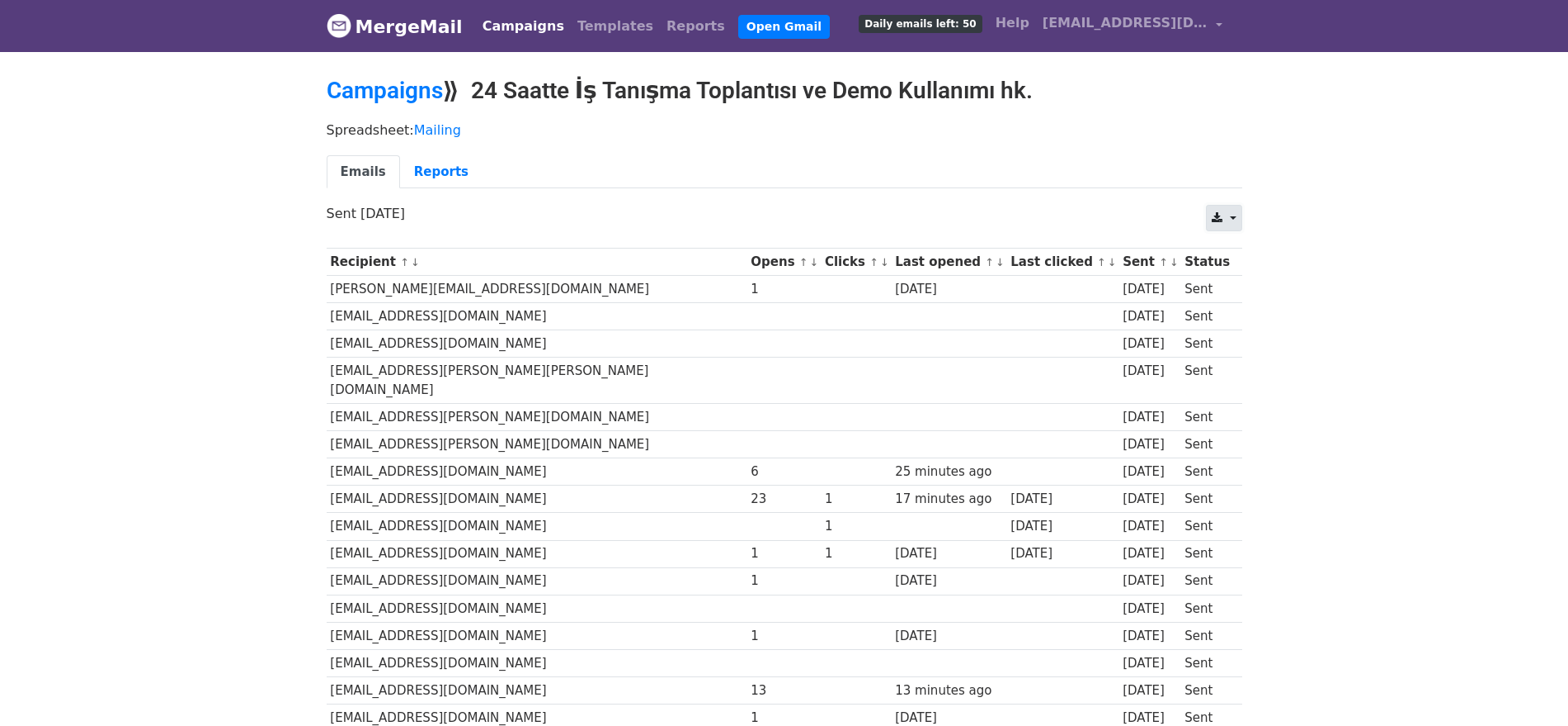
click at [1225, 210] on link at bounding box center [1224, 218] width 35 height 26
click at [1246, 272] on link "Excel" at bounding box center [1244, 282] width 75 height 26
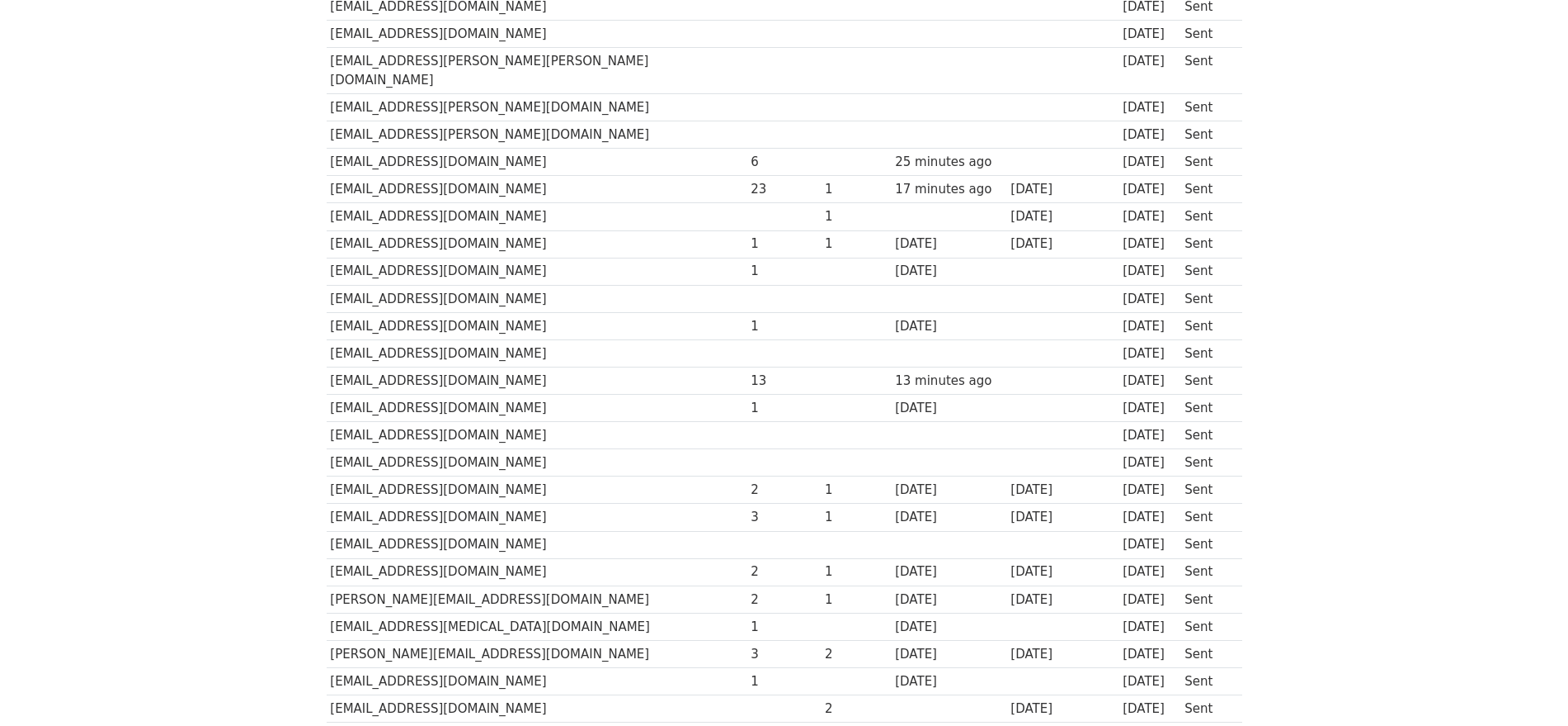
scroll to position [413, 0]
